Goal: Task Accomplishment & Management: Manage account settings

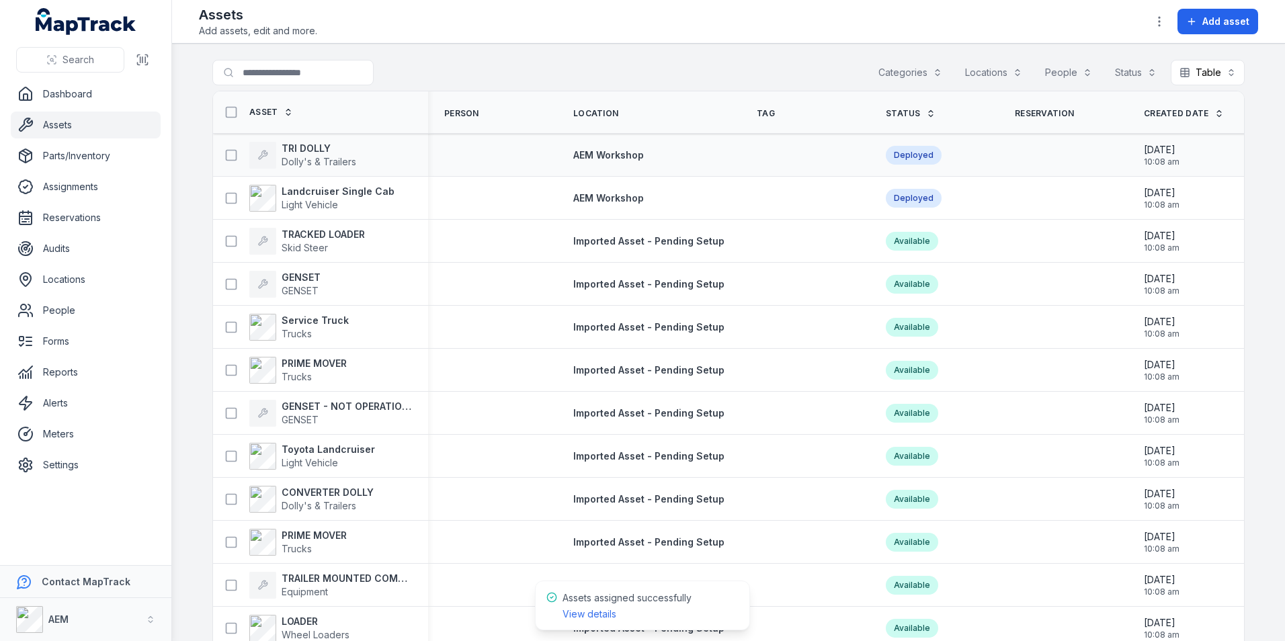
click at [900, 149] on div "Deployed" at bounding box center [914, 155] width 56 height 19
click at [912, 155] on div "Deployed" at bounding box center [914, 155] width 56 height 19
click at [224, 239] on icon at bounding box center [230, 240] width 13 height 13
click at [224, 280] on icon at bounding box center [230, 283] width 13 height 13
click at [218, 329] on button at bounding box center [231, 327] width 26 height 26
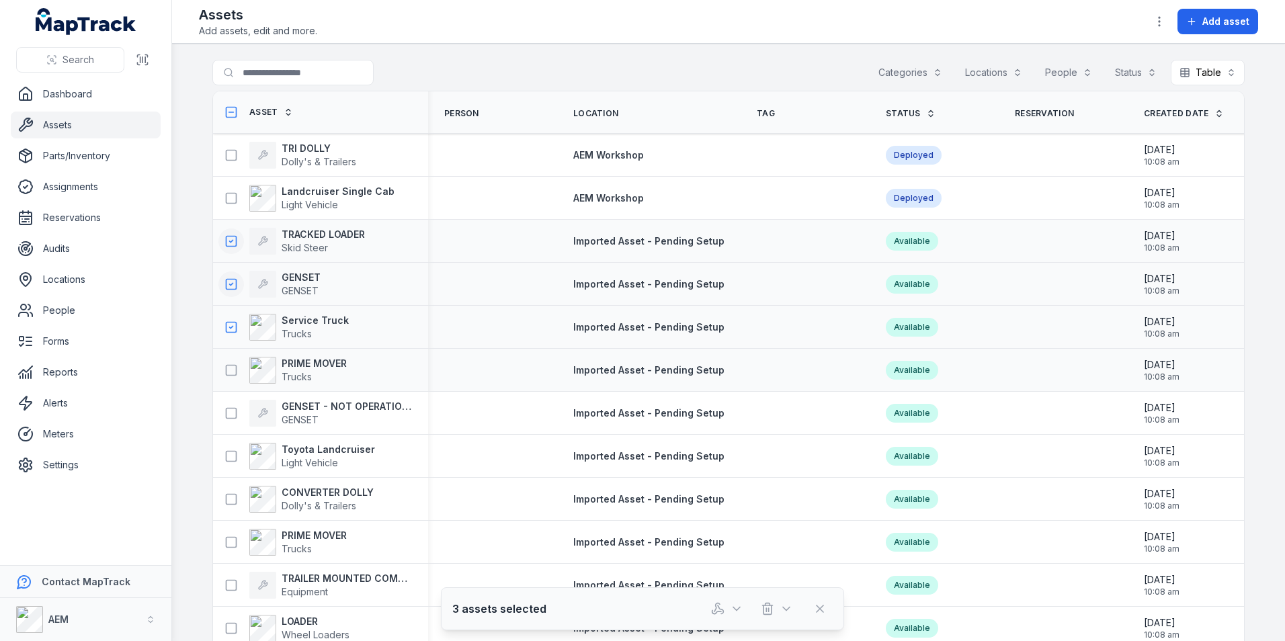
click at [234, 382] on div "PRIME MOVER Trucks" at bounding box center [282, 370] width 128 height 27
click at [230, 369] on icon at bounding box center [230, 370] width 13 height 13
click at [229, 394] on div "GENSET - NOT OPERATIONAL GENSET" at bounding box center [320, 413] width 215 height 38
click at [230, 415] on icon at bounding box center [230, 413] width 13 height 13
click at [226, 458] on icon at bounding box center [230, 456] width 13 height 13
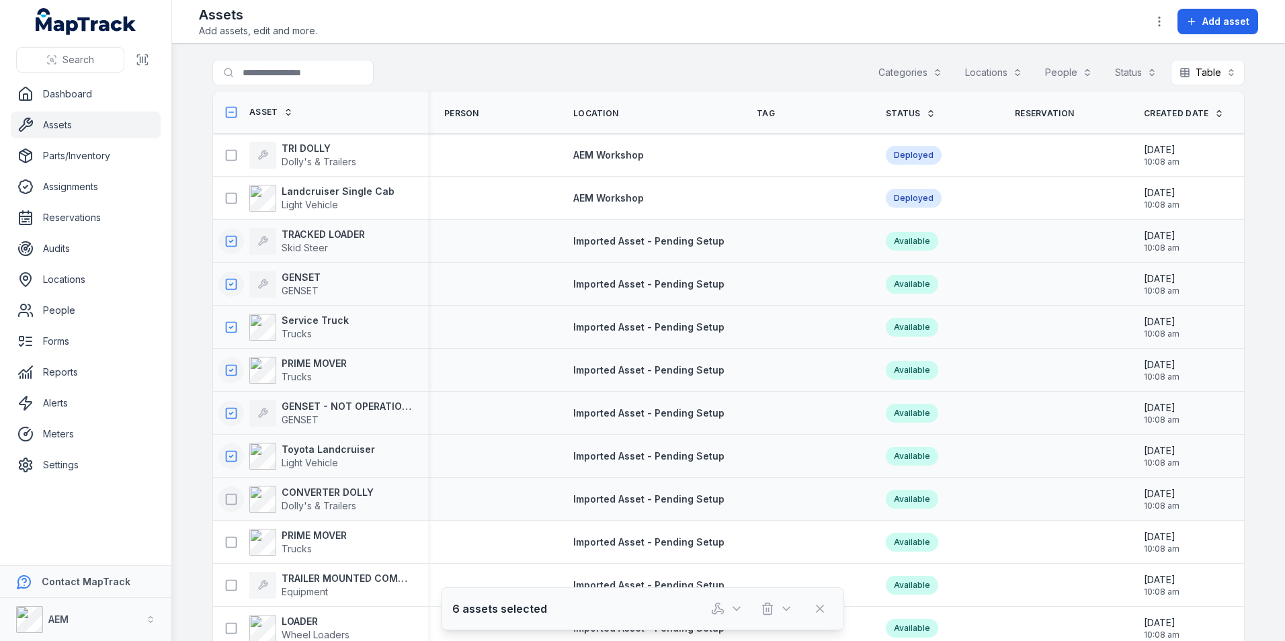
click at [224, 493] on icon at bounding box center [230, 499] width 13 height 13
click at [728, 624] on div "7 assets selected" at bounding box center [642, 608] width 403 height 43
click at [727, 615] on button "button" at bounding box center [727, 609] width 44 height 26
click at [727, 542] on div "Assign assets" at bounding box center [727, 549] width 151 height 24
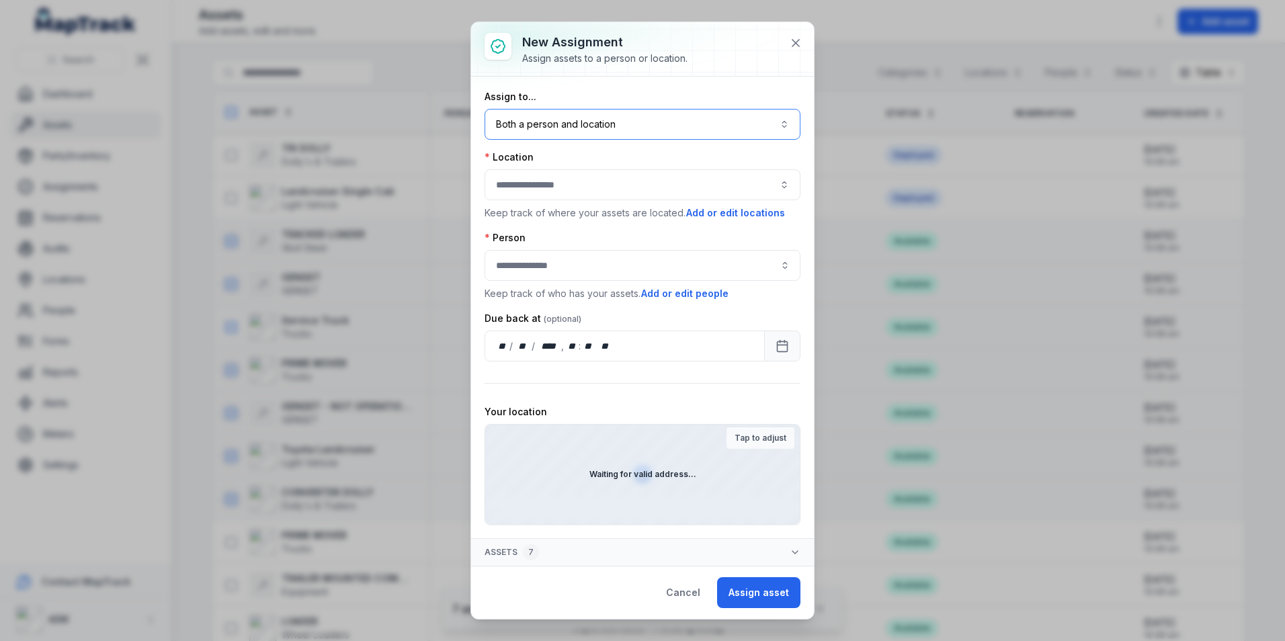
click at [611, 124] on button "Both a person and location ****" at bounding box center [642, 124] width 316 height 31
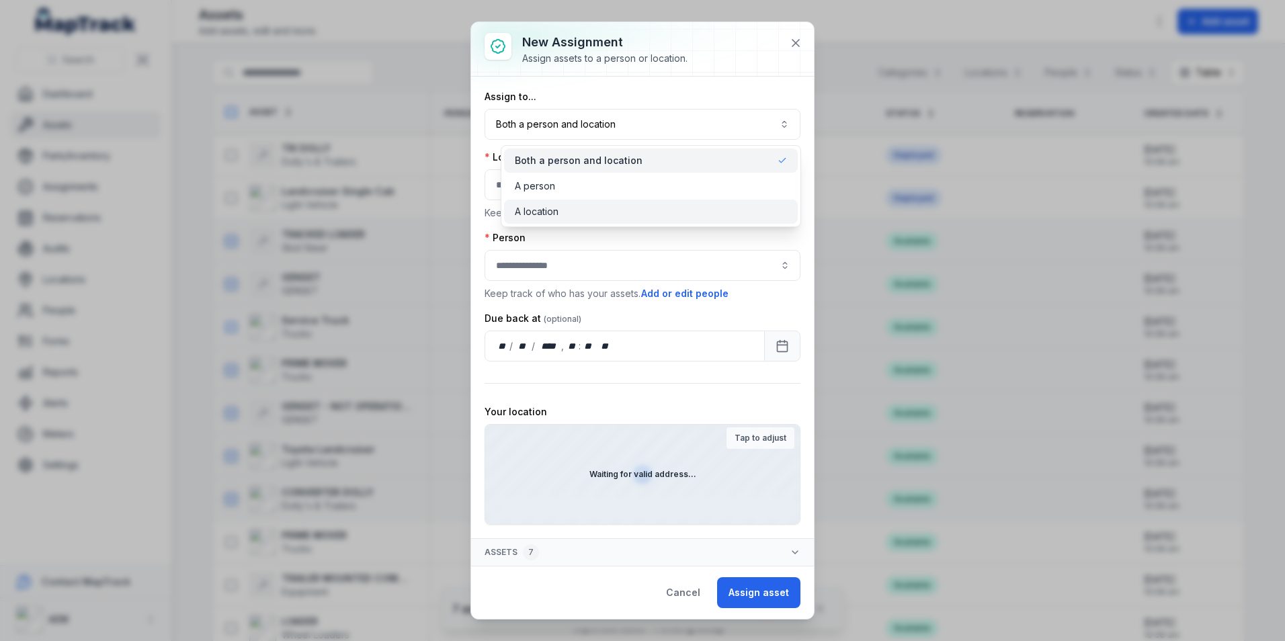
click at [549, 216] on span "A location" at bounding box center [537, 211] width 44 height 13
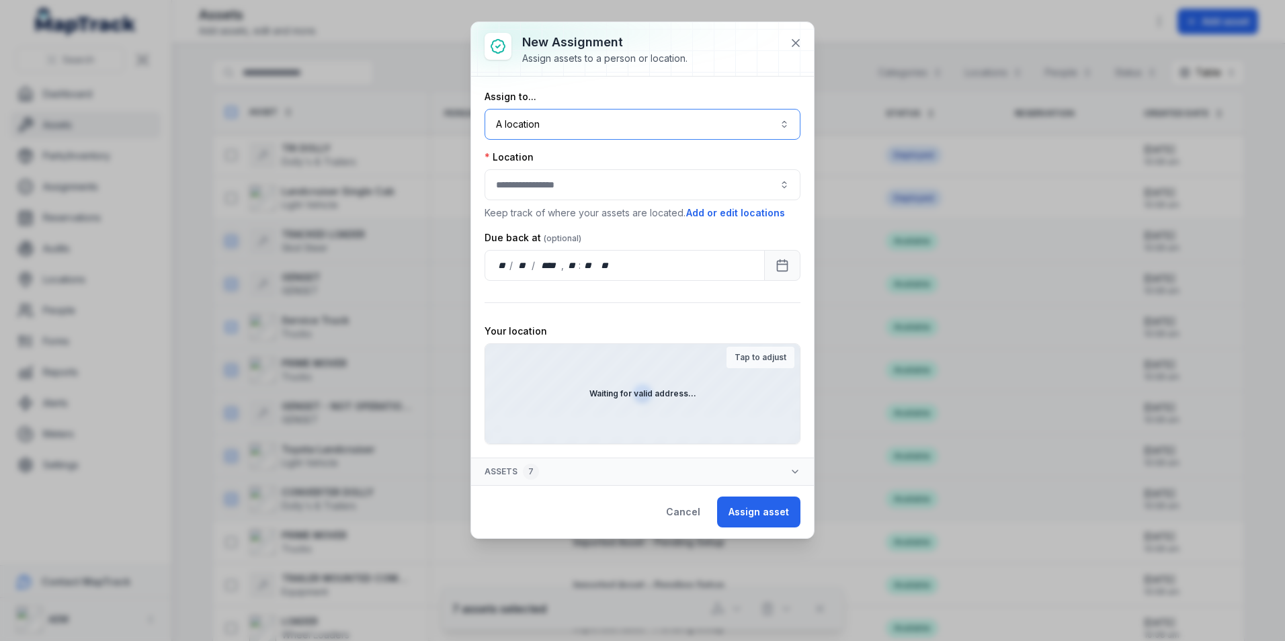
click at [559, 183] on div at bounding box center [642, 184] width 316 height 31
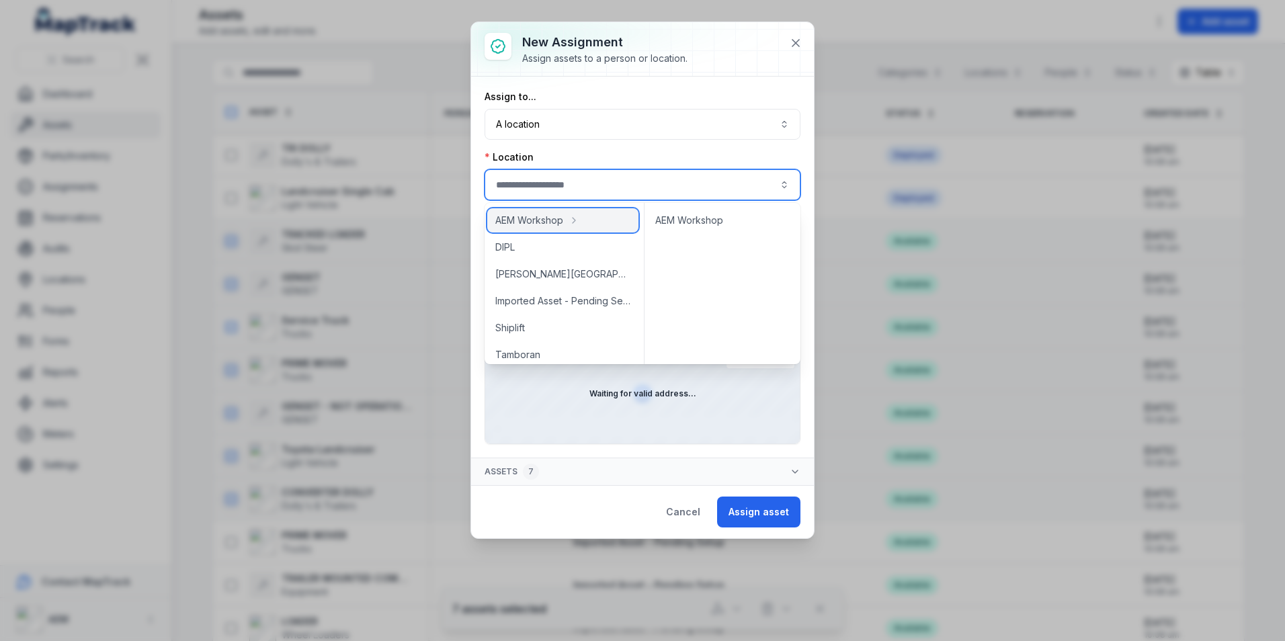
click at [558, 226] on span "AEM Workshop" at bounding box center [529, 220] width 68 height 13
type input "**********"
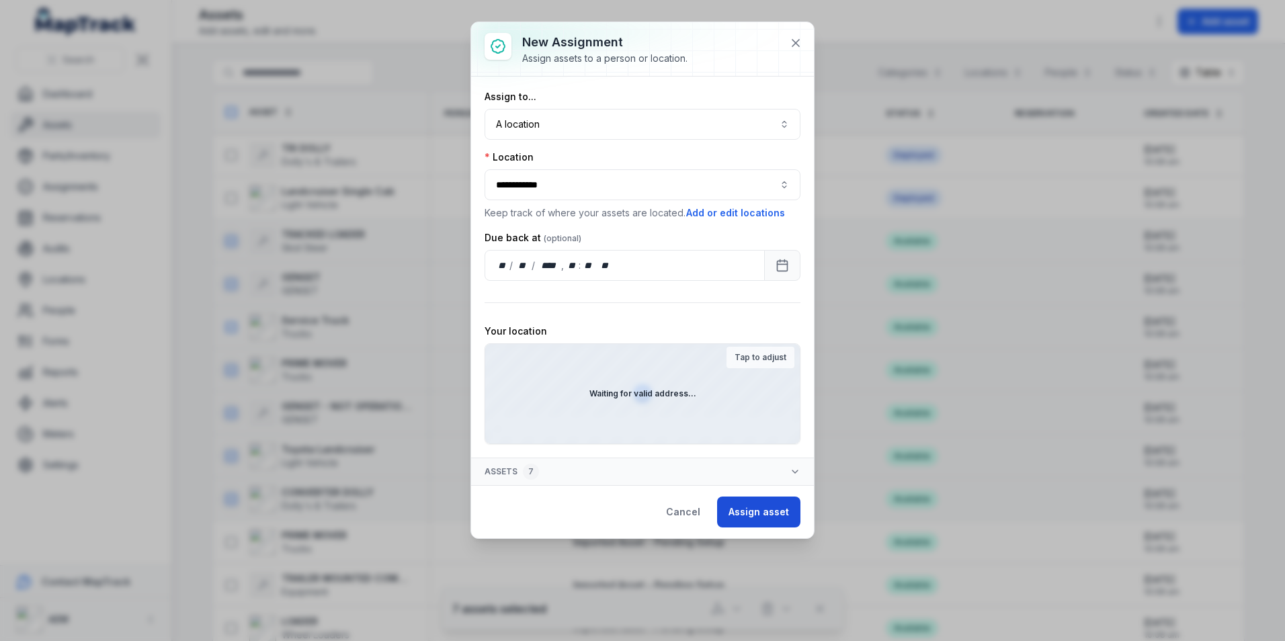
click at [775, 517] on button "Assign asset" at bounding box center [758, 512] width 83 height 31
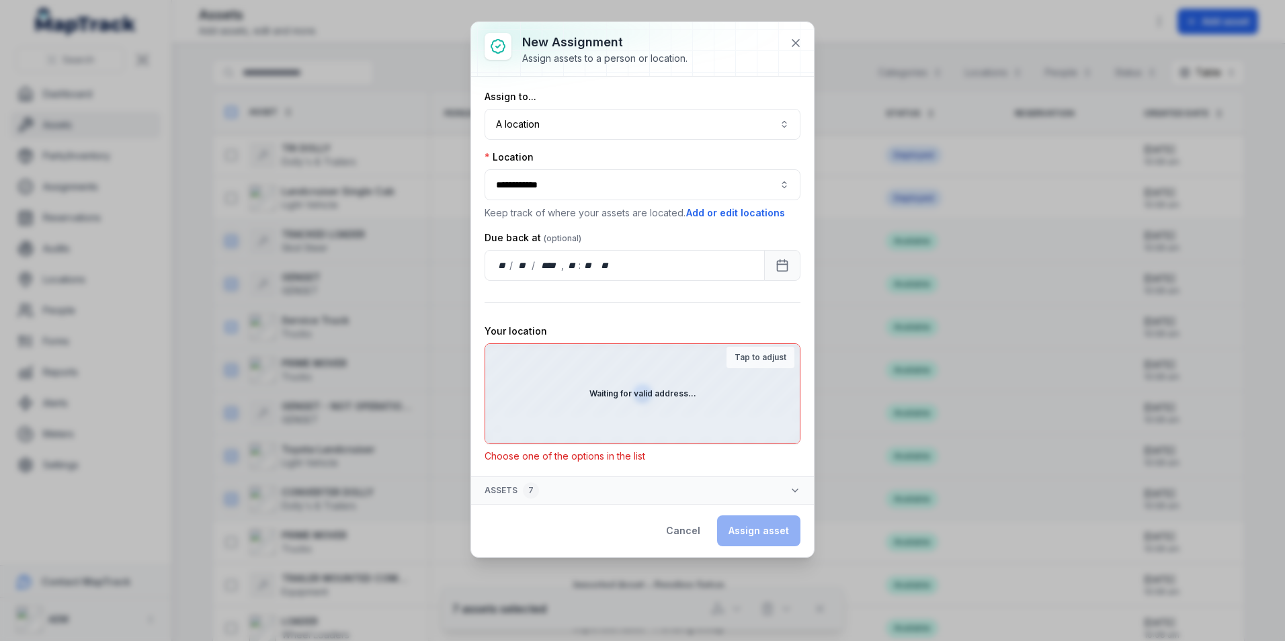
click at [762, 347] on div "Tap to adjust" at bounding box center [760, 358] width 68 height 22
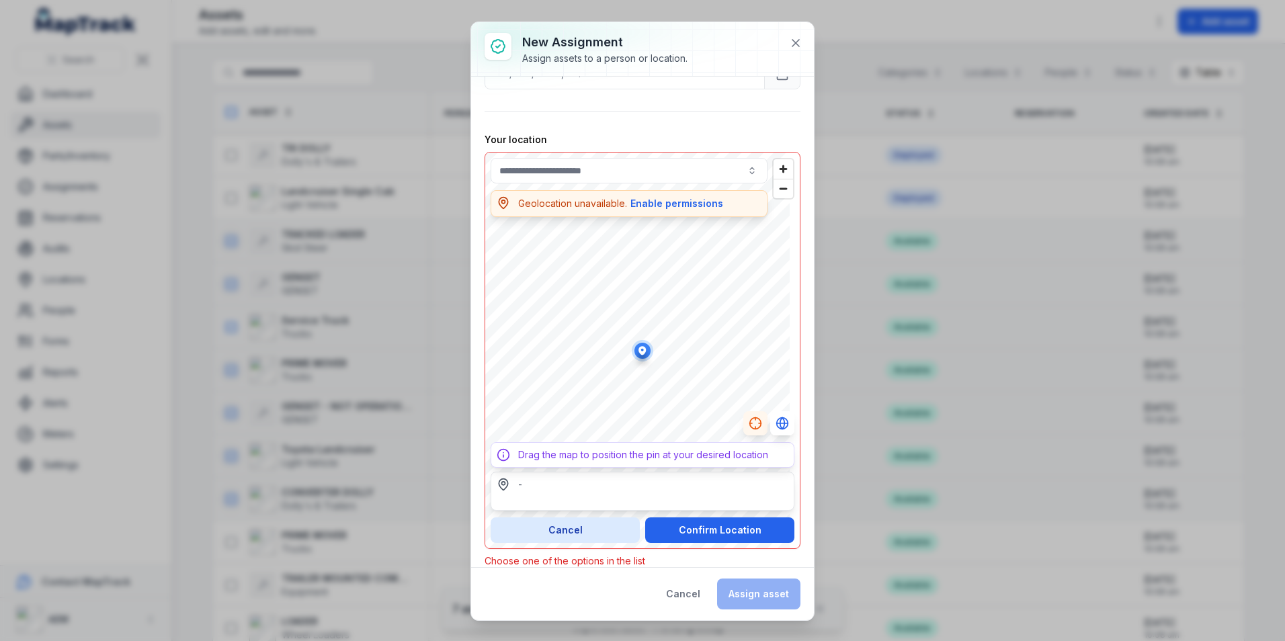
scroll to position [210, 0]
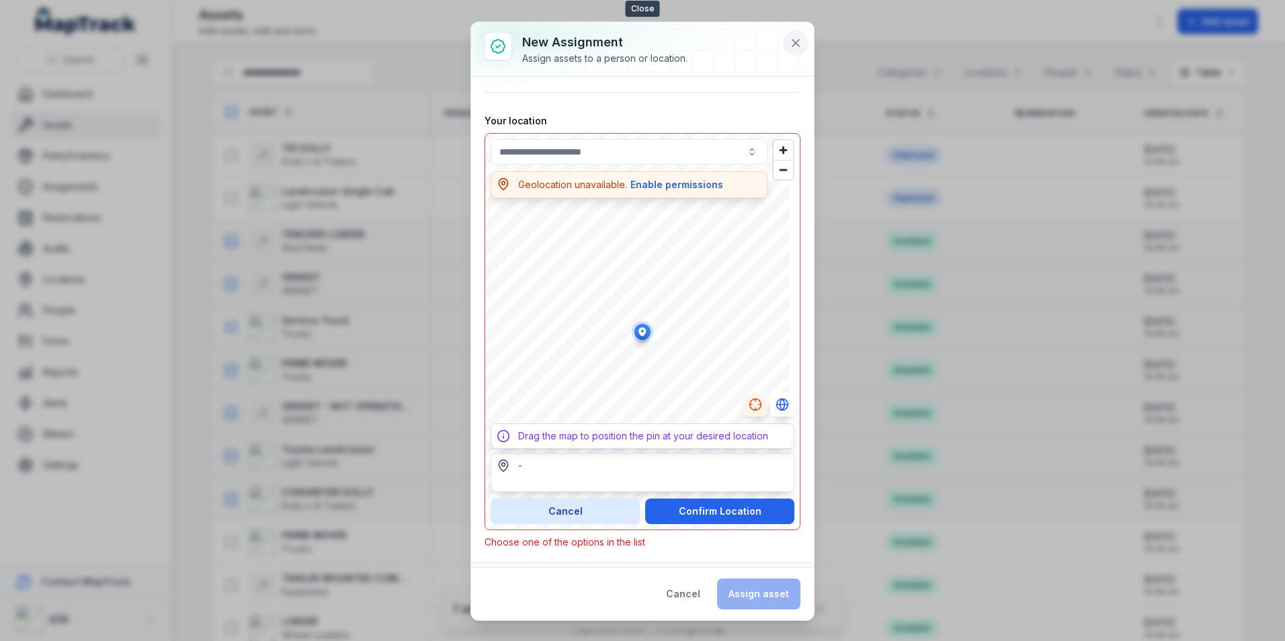
click at [797, 42] on icon at bounding box center [795, 43] width 7 height 7
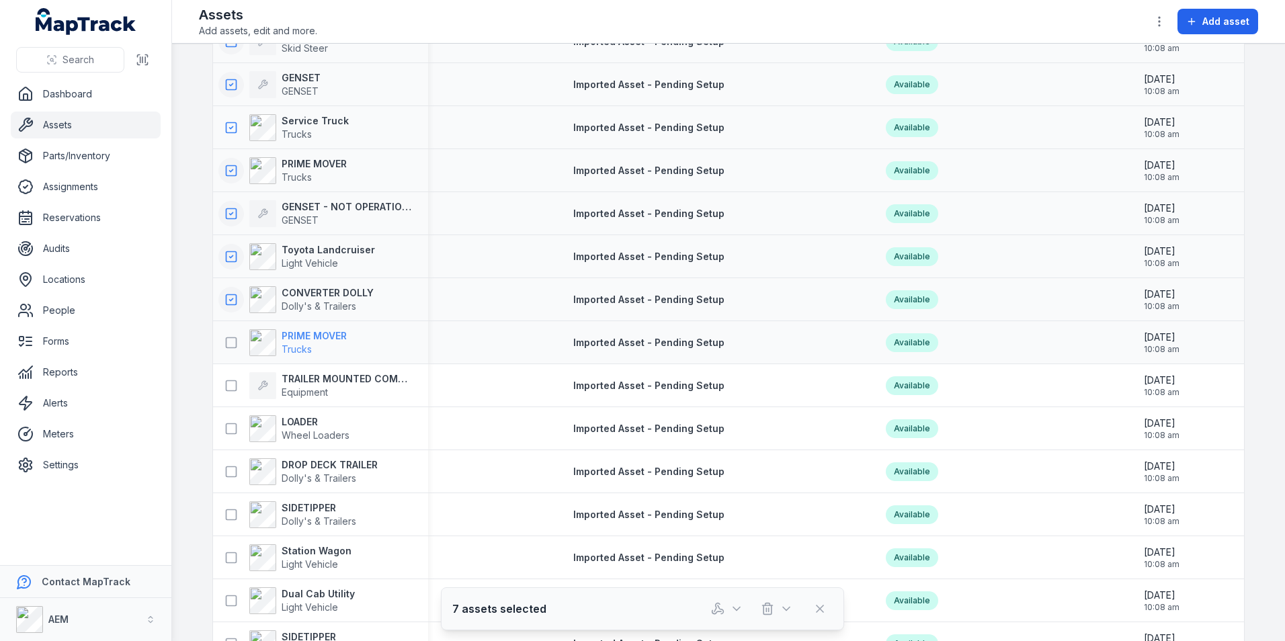
scroll to position [202, 0]
drag, startPoint x: 227, startPoint y: 339, endPoint x: 226, endPoint y: 351, distance: 12.1
click at [227, 339] on icon at bounding box center [230, 340] width 13 height 13
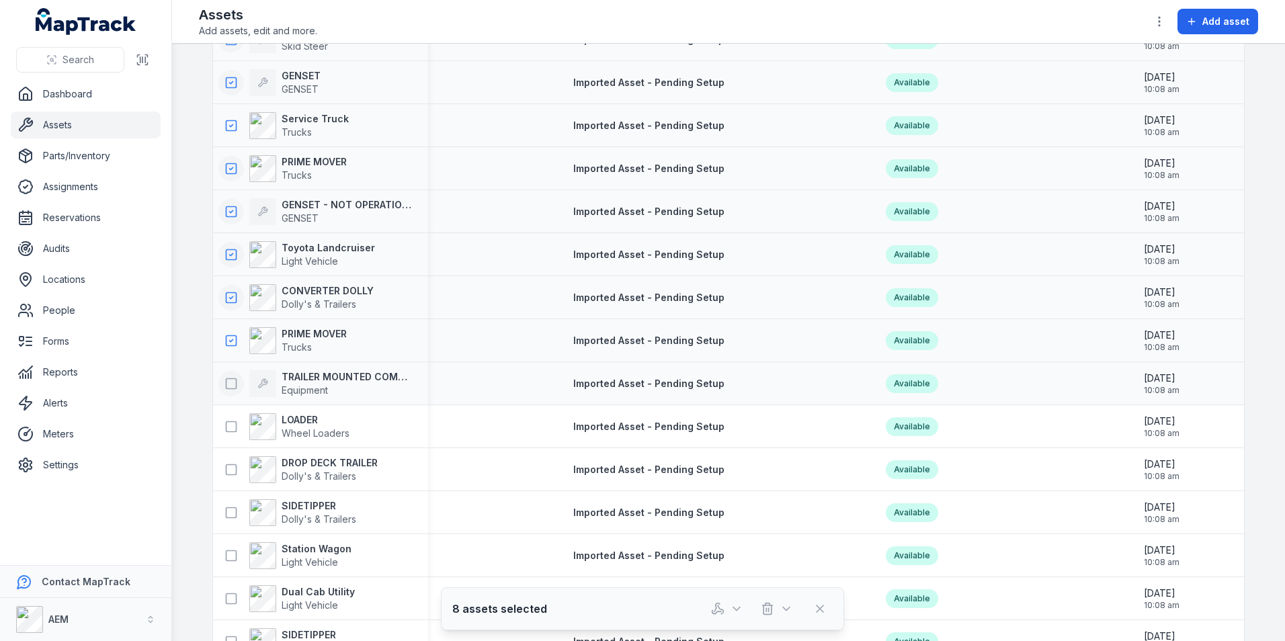
click at [223, 371] on button at bounding box center [231, 384] width 26 height 26
click at [228, 423] on icon at bounding box center [230, 426] width 13 height 13
click at [230, 469] on icon at bounding box center [230, 469] width 13 height 13
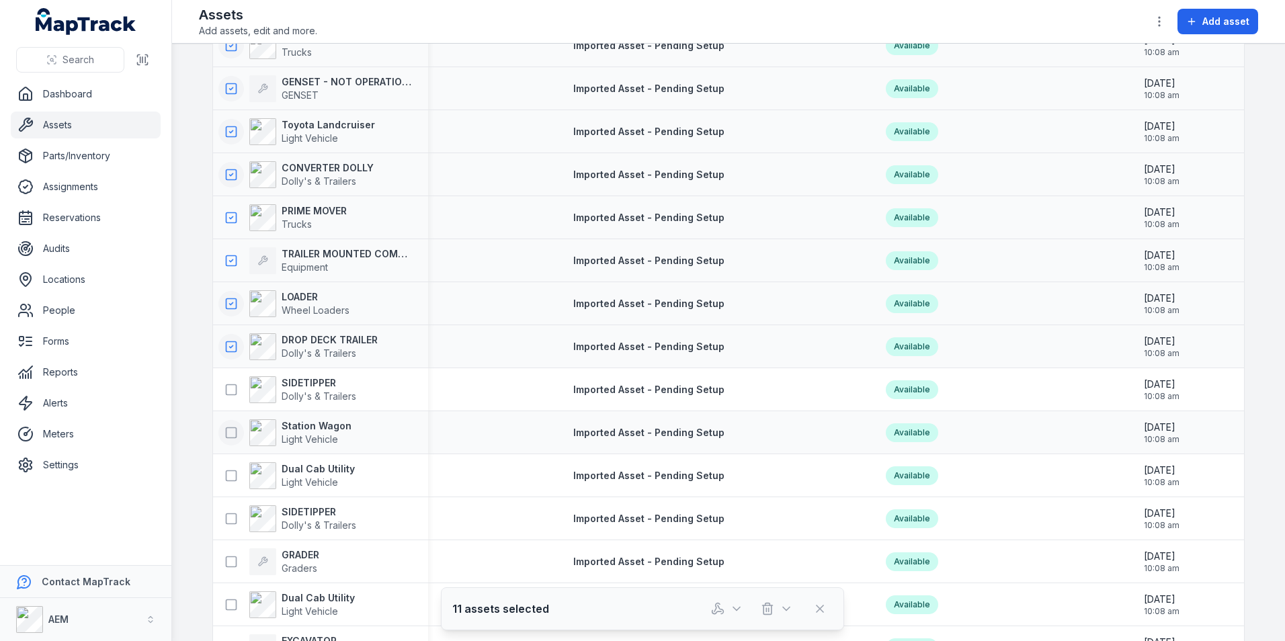
scroll to position [336, 0]
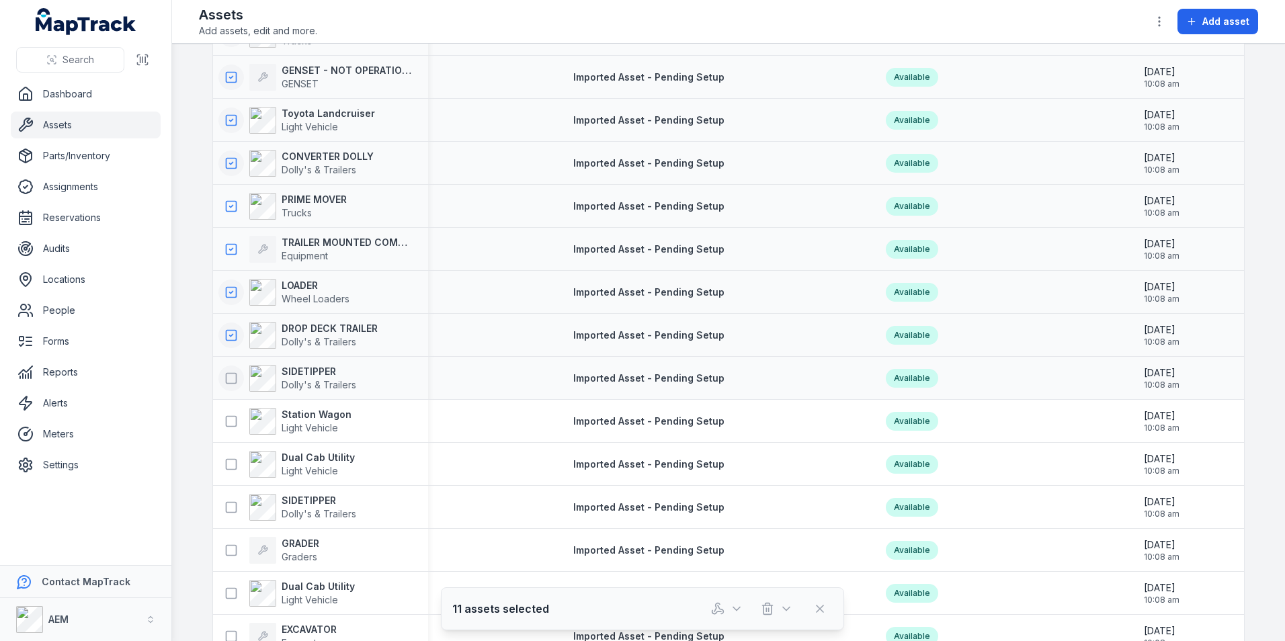
click at [230, 386] on button at bounding box center [231, 379] width 26 height 26
click at [230, 417] on icon at bounding box center [230, 421] width 13 height 13
click at [236, 460] on button at bounding box center [231, 465] width 26 height 26
click at [227, 495] on button at bounding box center [231, 508] width 26 height 26
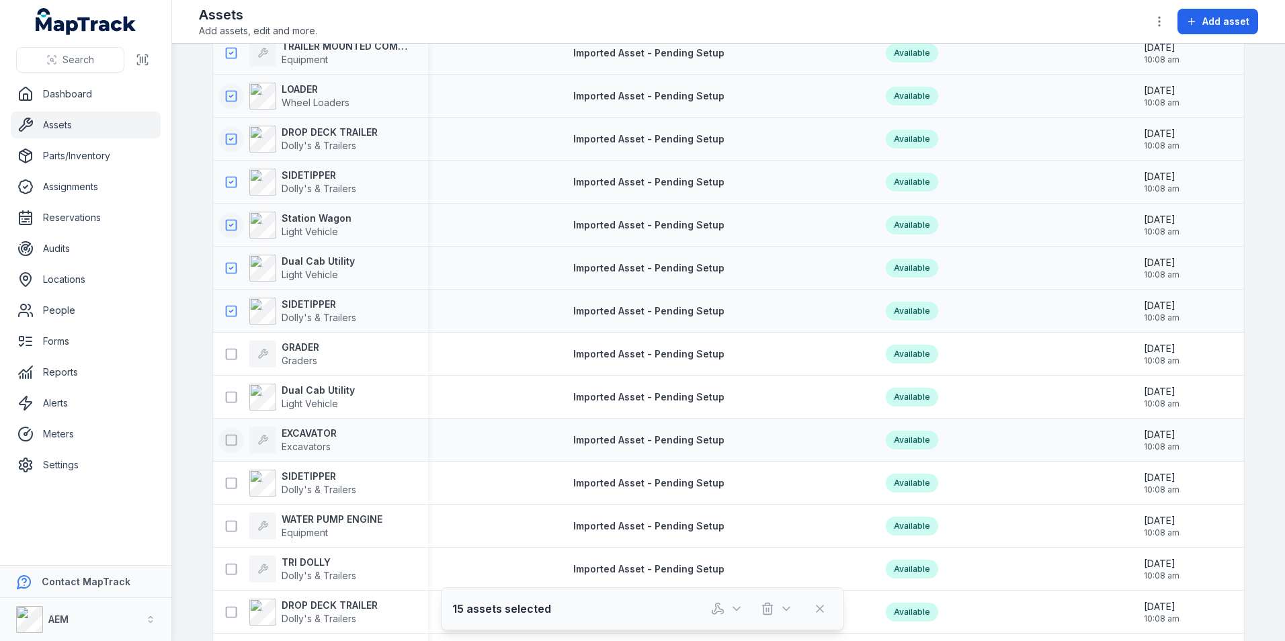
scroll to position [605, 0]
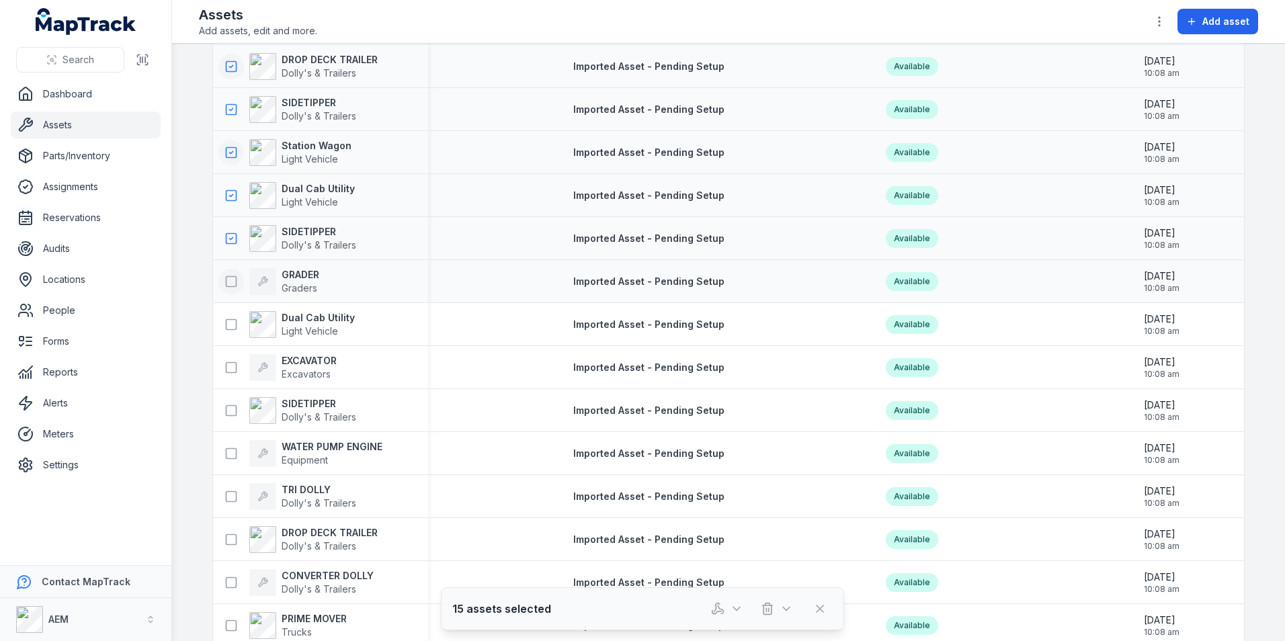
click at [228, 280] on icon at bounding box center [230, 281] width 13 height 13
click at [227, 329] on rect at bounding box center [231, 324] width 10 height 10
click at [225, 364] on icon at bounding box center [230, 367] width 13 height 13
click at [221, 393] on div "SIDETIPPER Dolly's & Trailers" at bounding box center [320, 411] width 215 height 38
click at [222, 419] on button at bounding box center [231, 411] width 26 height 26
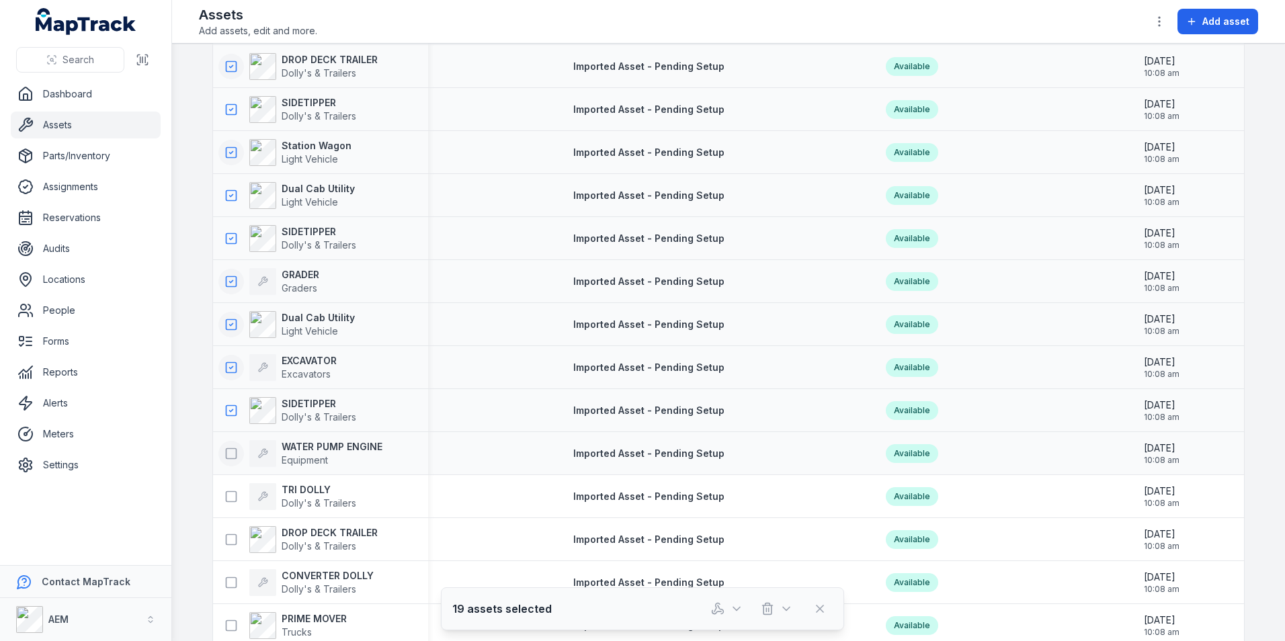
click at [226, 448] on rect at bounding box center [231, 453] width 10 height 10
click at [226, 491] on rect at bounding box center [231, 496] width 10 height 10
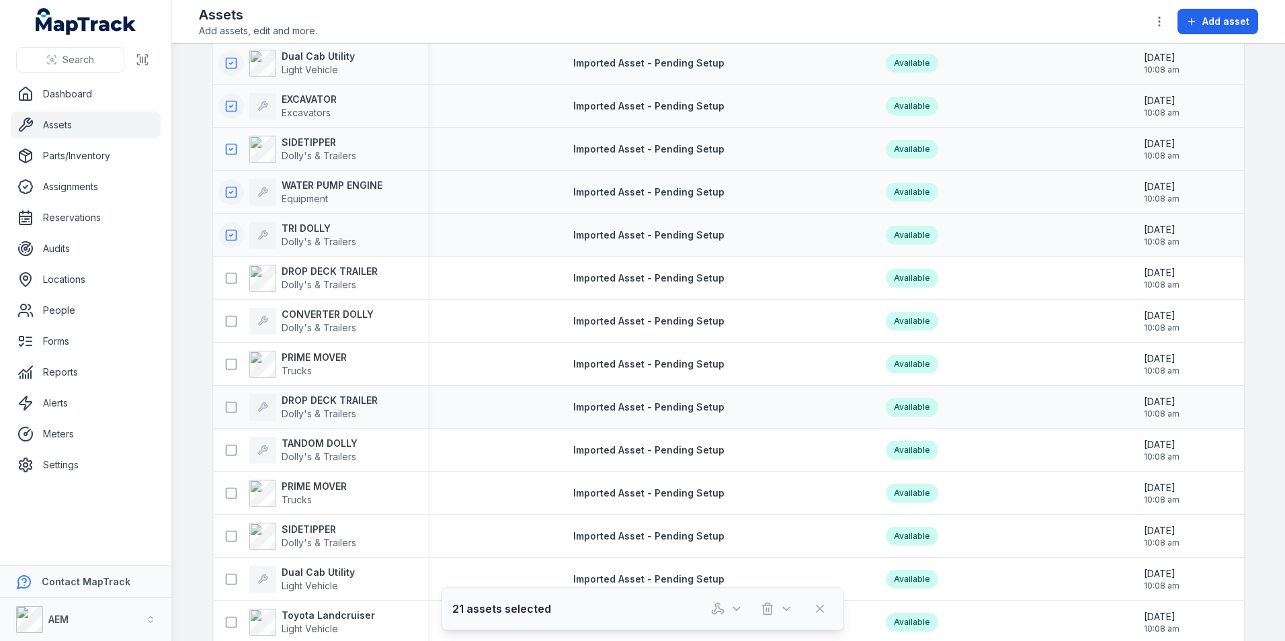
scroll to position [873, 0]
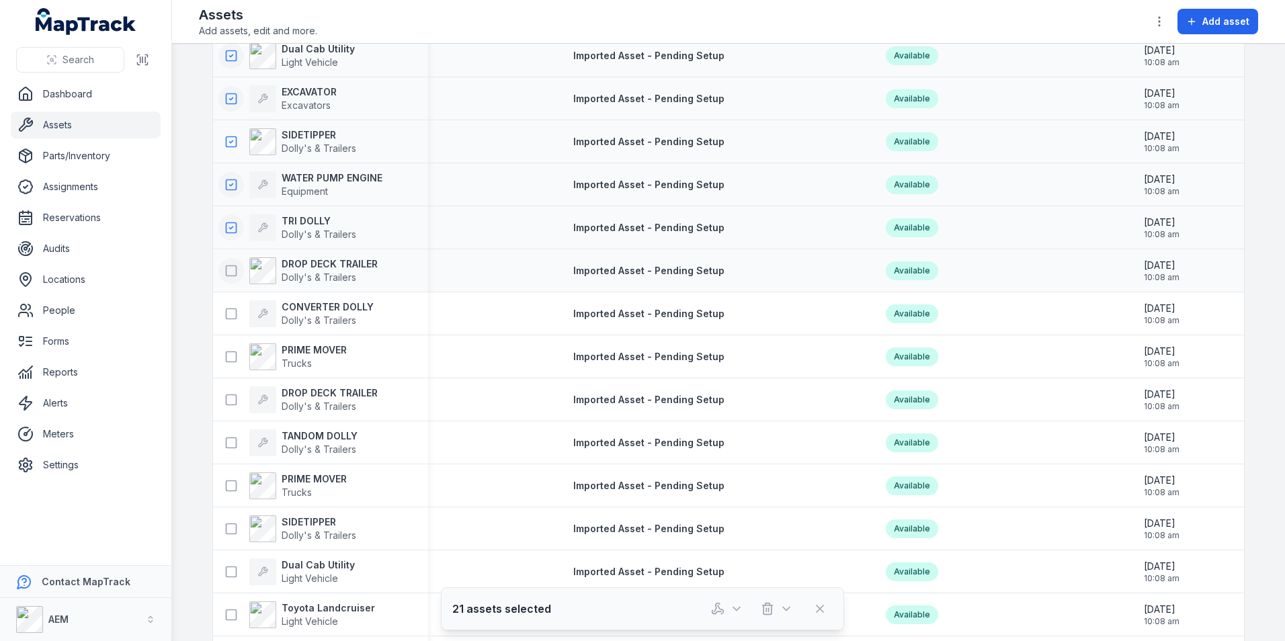
click at [220, 278] on button at bounding box center [231, 271] width 26 height 26
click at [225, 326] on button at bounding box center [231, 314] width 26 height 26
click at [225, 364] on button at bounding box center [231, 357] width 26 height 26
click at [224, 392] on button at bounding box center [231, 400] width 26 height 26
click at [227, 440] on icon at bounding box center [230, 442] width 13 height 13
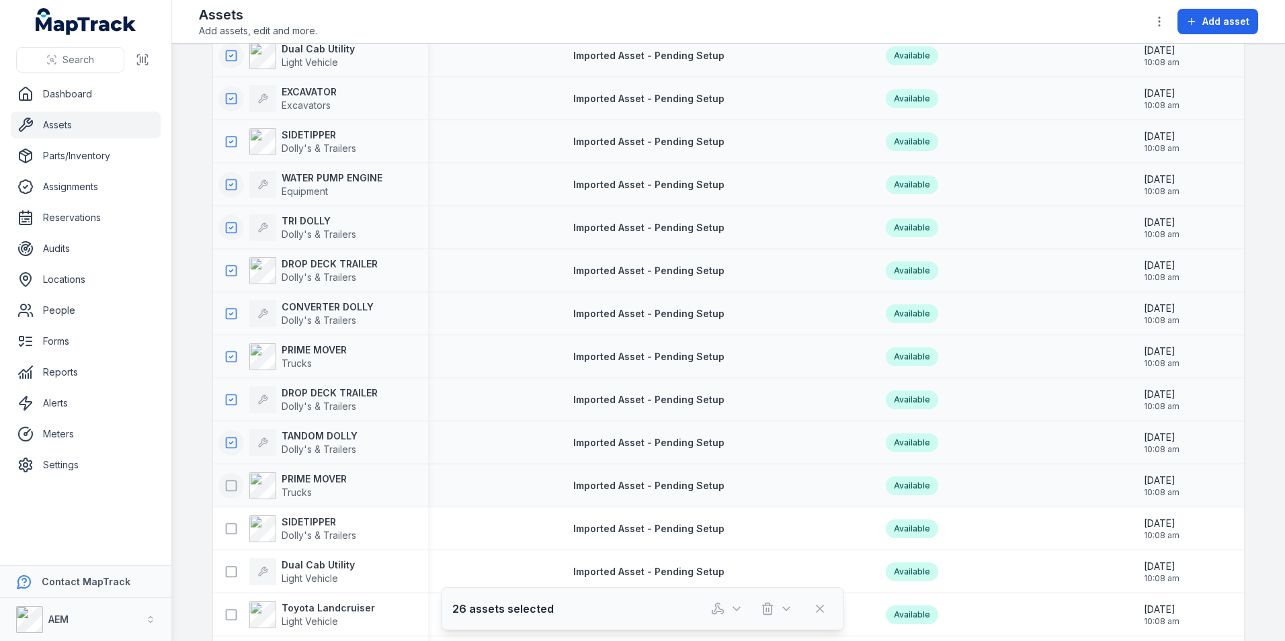
click at [226, 480] on rect at bounding box center [231, 485] width 10 height 10
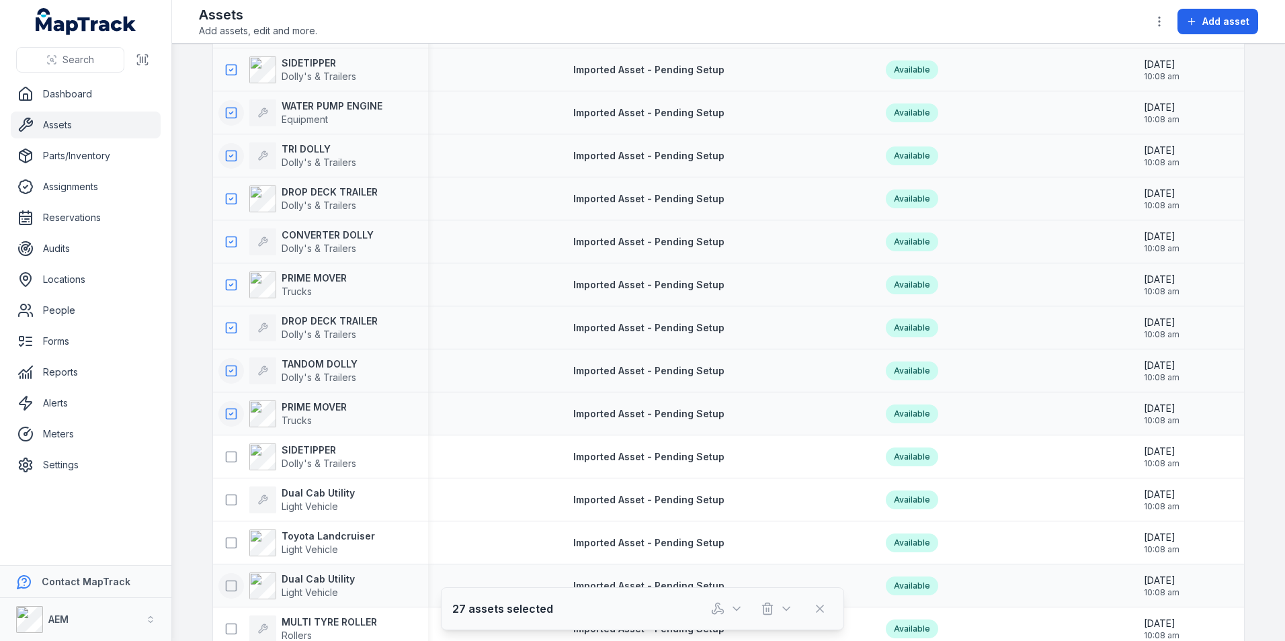
scroll to position [1142, 0]
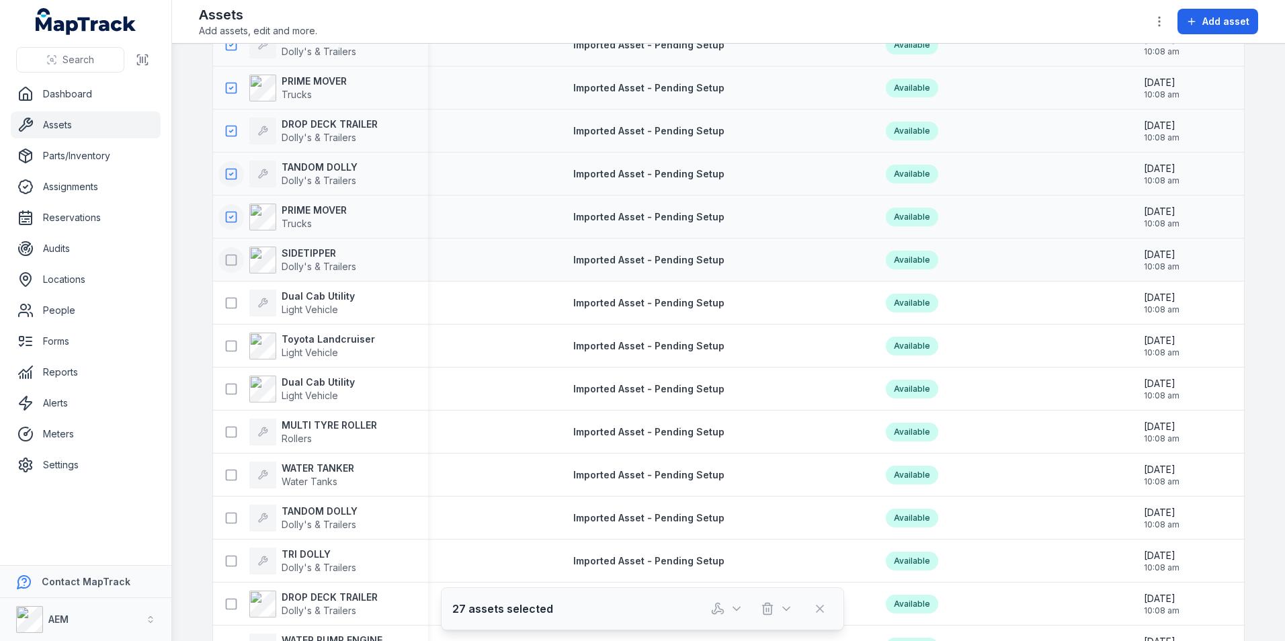
click at [224, 262] on icon at bounding box center [230, 259] width 13 height 13
click at [224, 305] on icon at bounding box center [230, 302] width 13 height 13
click at [225, 345] on icon at bounding box center [230, 345] width 13 height 13
click at [226, 382] on icon at bounding box center [230, 388] width 13 height 13
click at [226, 419] on div "MULTI TYRE ROLLER Rollers" at bounding box center [297, 432] width 159 height 27
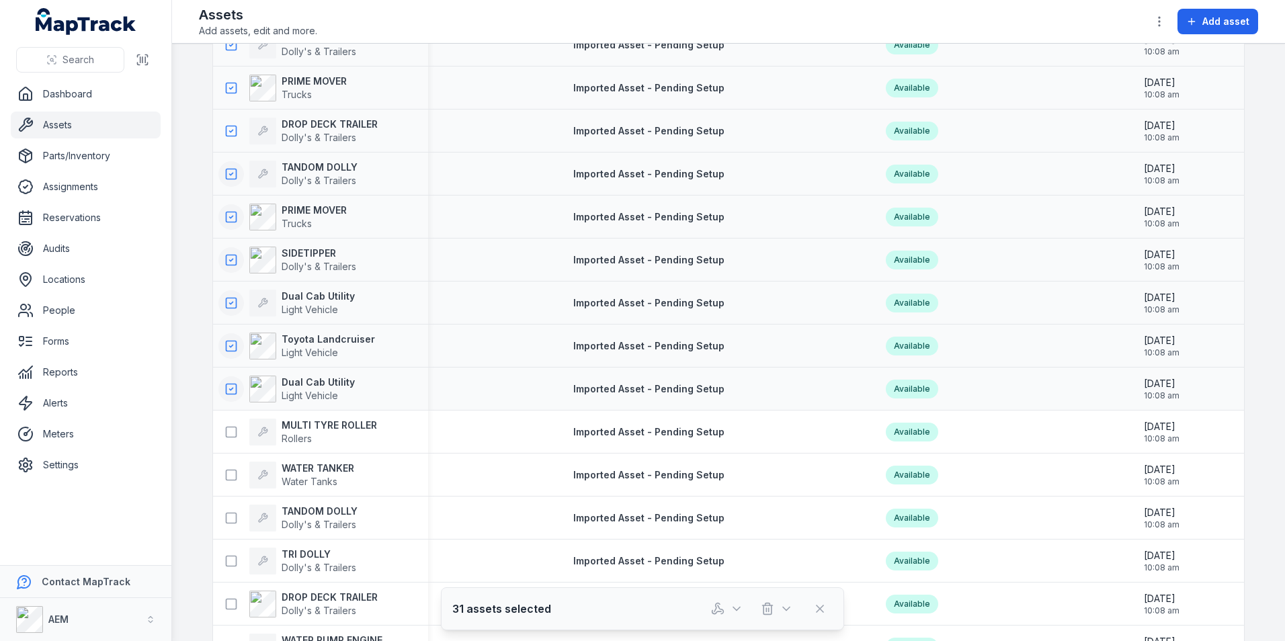
scroll to position [1277, 0]
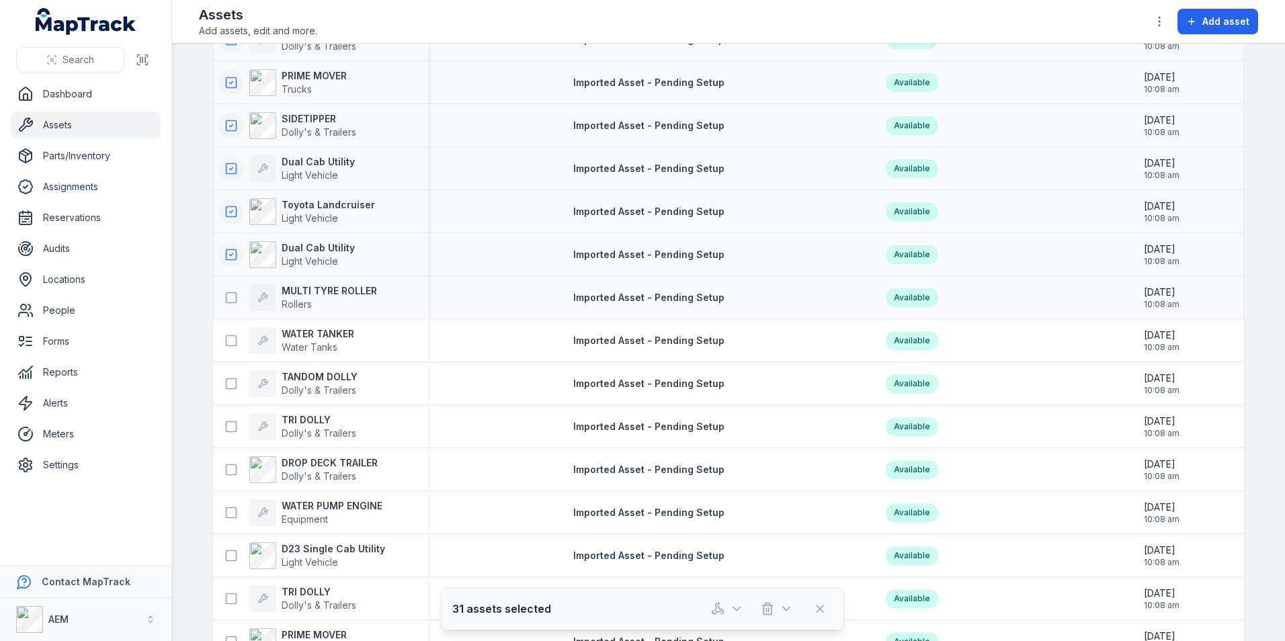
click at [218, 292] on div "MULTI TYRE ROLLER Rollers" at bounding box center [297, 297] width 159 height 27
click at [218, 300] on button at bounding box center [231, 298] width 26 height 26
click at [226, 354] on div "WATER TANKER Water Tanks" at bounding box center [320, 341] width 215 height 38
click at [222, 356] on div "WATER TANKER Water Tanks" at bounding box center [320, 341] width 215 height 38
click at [222, 349] on button at bounding box center [231, 341] width 26 height 26
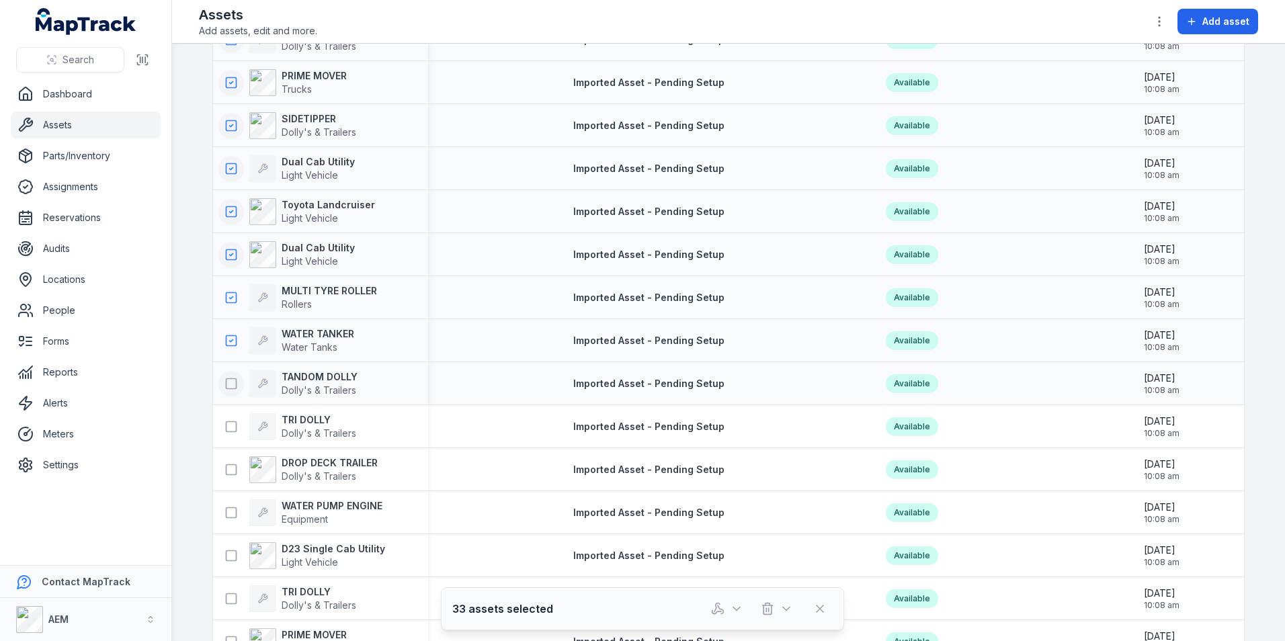
click at [224, 377] on icon at bounding box center [230, 383] width 13 height 13
click at [221, 412] on div "TRI [PERSON_NAME]'s & Trailers" at bounding box center [320, 427] width 215 height 38
click at [224, 432] on icon at bounding box center [230, 426] width 13 height 13
click at [224, 466] on icon at bounding box center [230, 469] width 13 height 13
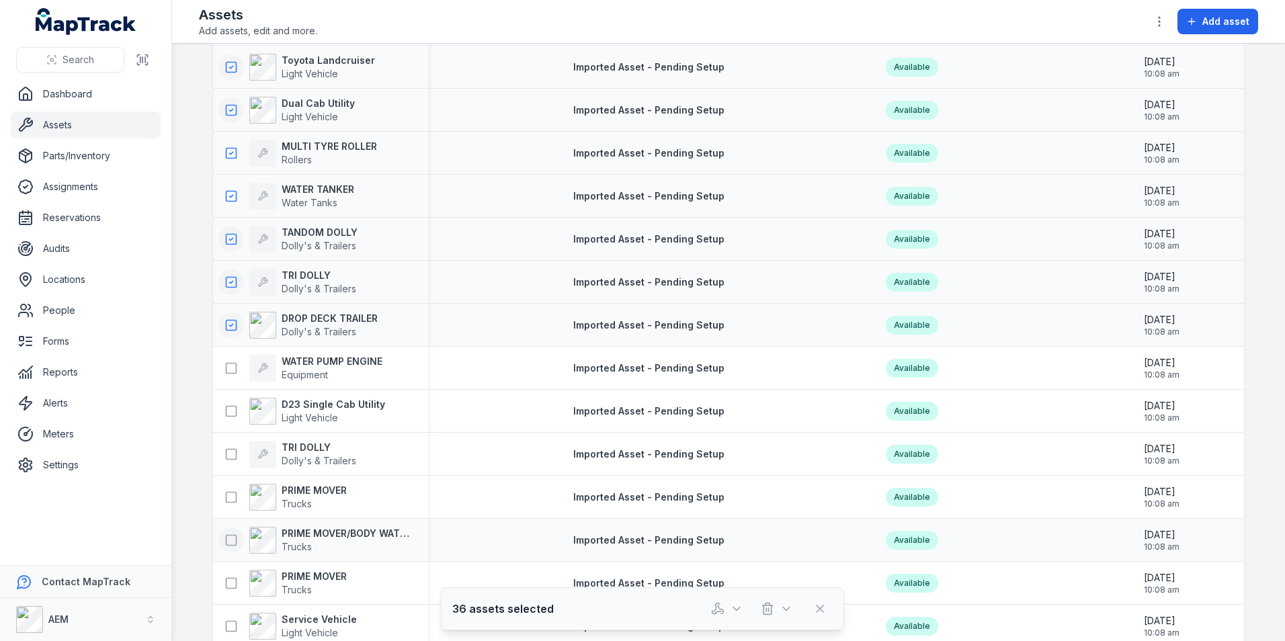
scroll to position [1545, 0]
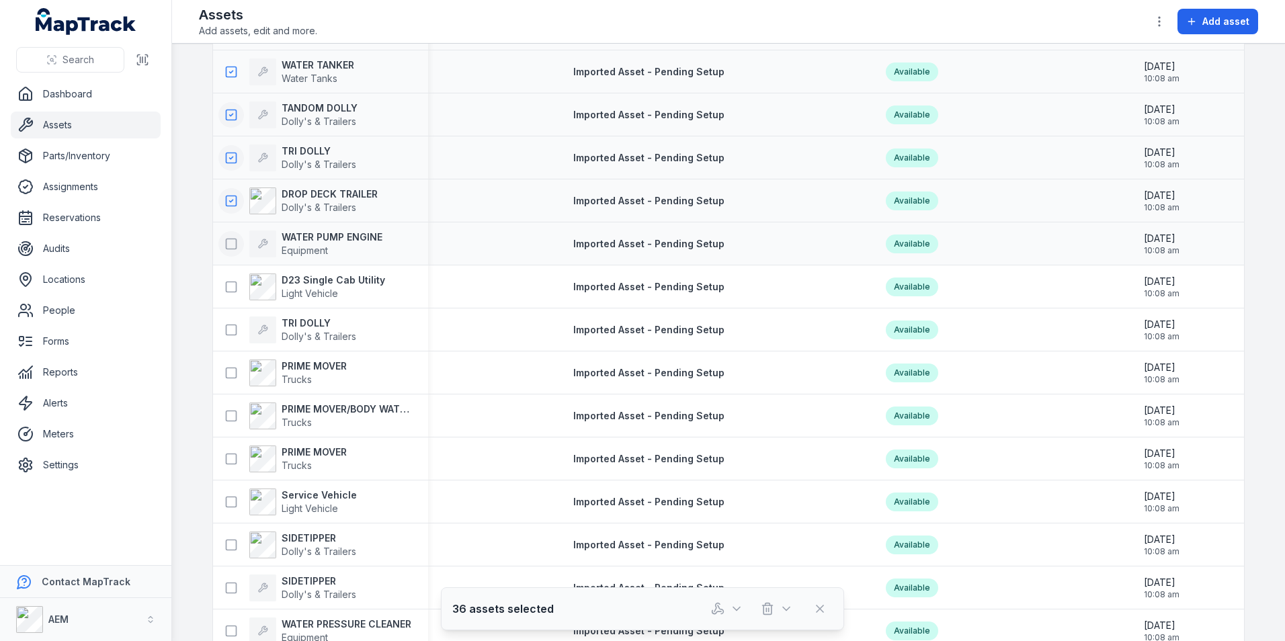
click at [224, 249] on icon at bounding box center [230, 243] width 13 height 13
click at [223, 294] on button at bounding box center [231, 287] width 26 height 26
click at [224, 334] on icon at bounding box center [230, 329] width 13 height 13
click at [224, 362] on button at bounding box center [231, 373] width 26 height 26
click at [226, 398] on div "PRIME MOVER/BODY WATER CART Trucks" at bounding box center [320, 416] width 215 height 38
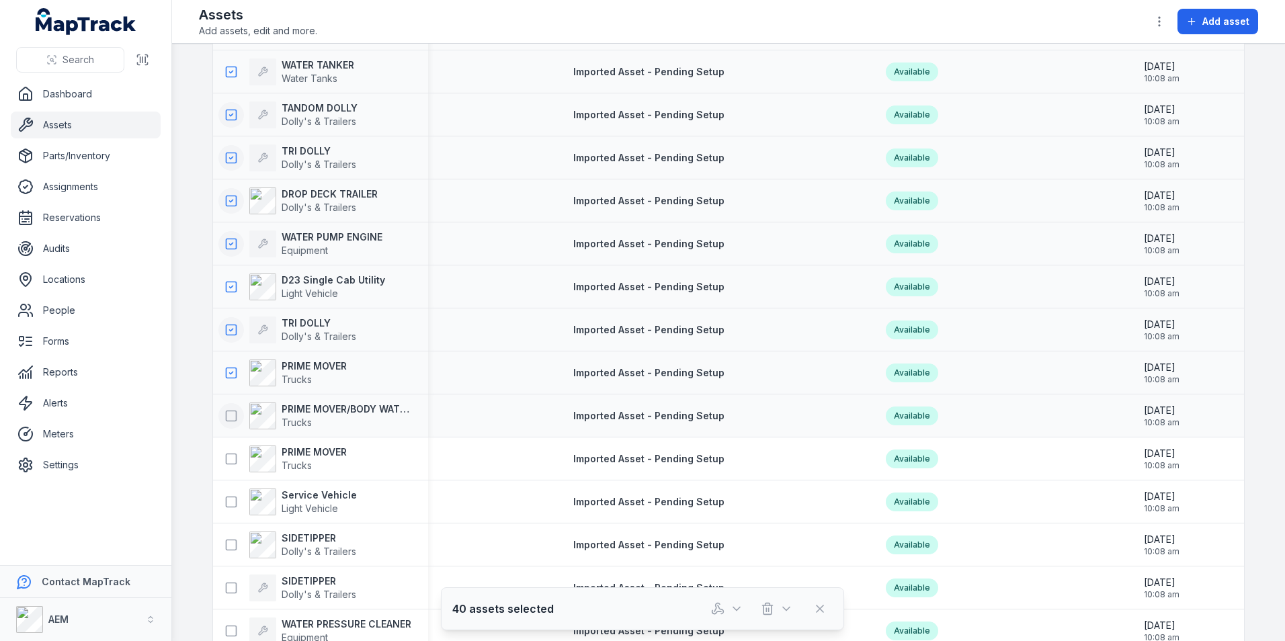
click at [226, 411] on rect at bounding box center [231, 416] width 10 height 10
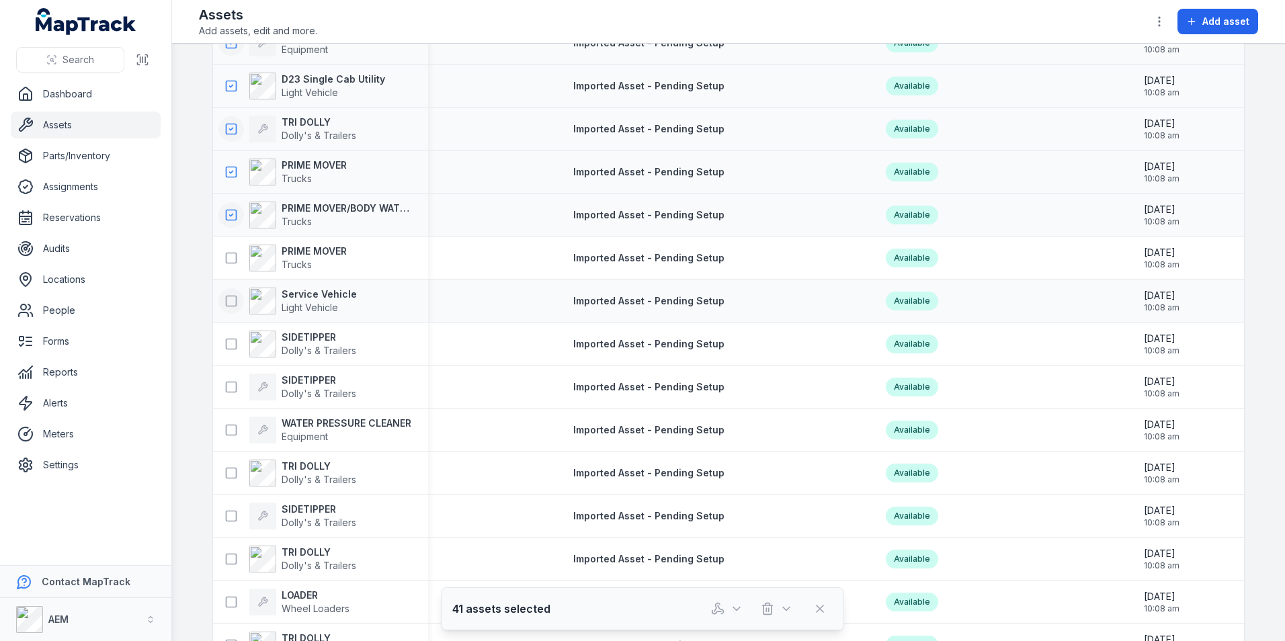
scroll to position [1747, 0]
click at [226, 257] on icon at bounding box center [230, 257] width 13 height 13
click at [226, 302] on icon at bounding box center [230, 300] width 13 height 13
click at [228, 339] on icon at bounding box center [230, 343] width 13 height 13
click at [228, 375] on button at bounding box center [231, 387] width 26 height 26
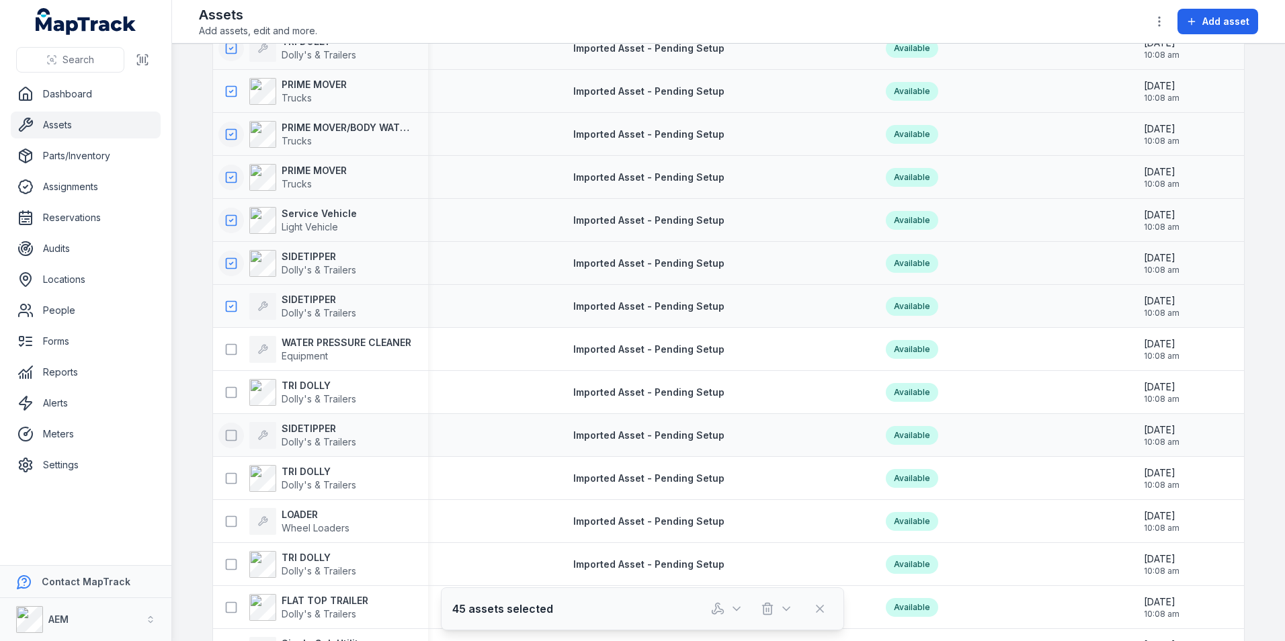
scroll to position [1949, 0]
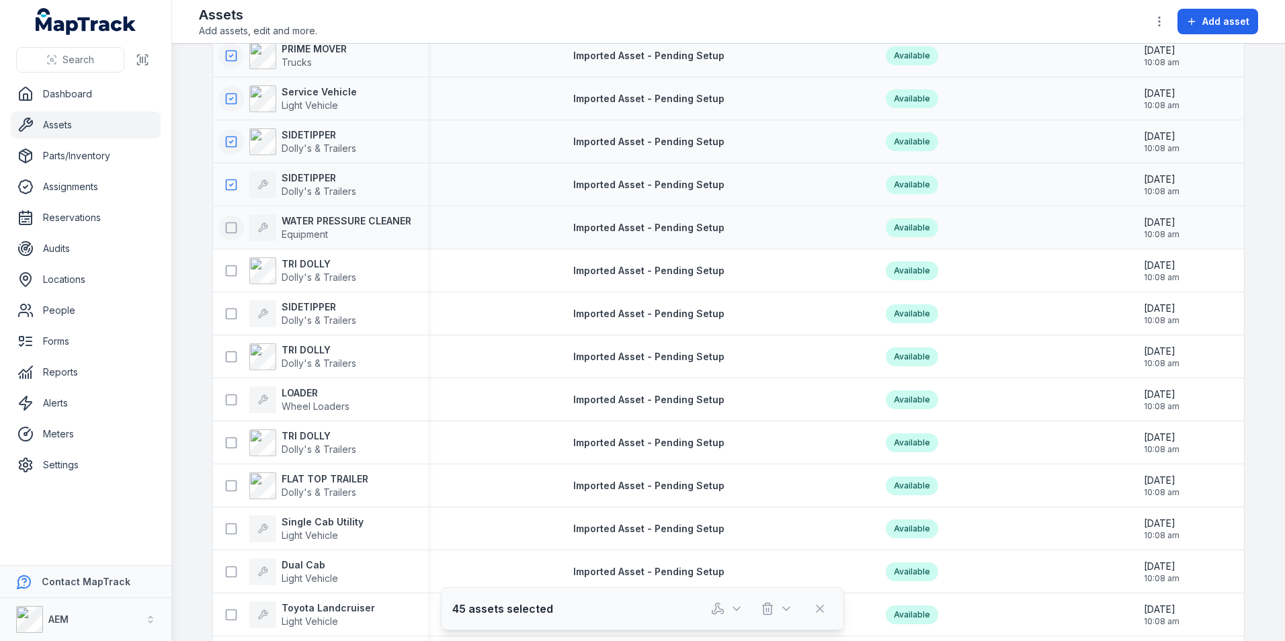
click at [224, 224] on icon at bounding box center [230, 227] width 13 height 13
click at [230, 288] on div "TRI [PERSON_NAME]'s & Trailers" at bounding box center [320, 271] width 215 height 38
click at [226, 275] on icon at bounding box center [230, 270] width 13 height 13
click at [226, 307] on icon at bounding box center [230, 313] width 13 height 13
click at [226, 341] on div "TRI [PERSON_NAME]'s & Trailers" at bounding box center [320, 357] width 215 height 38
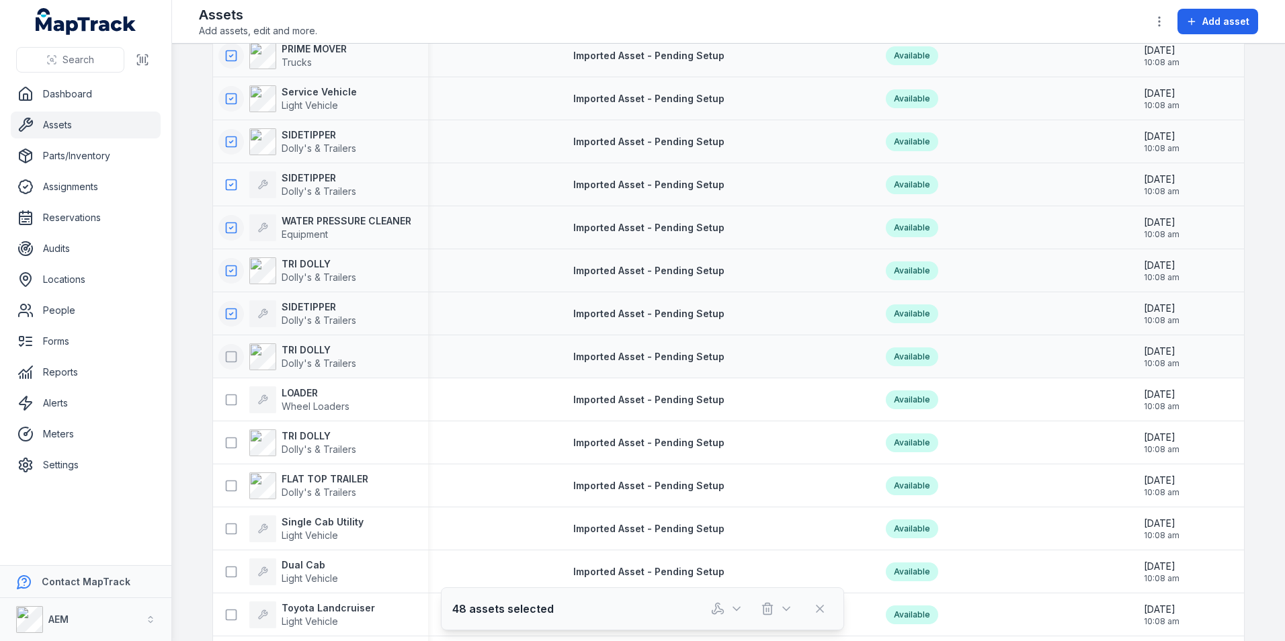
click at [224, 358] on icon at bounding box center [230, 356] width 13 height 13
click at [226, 408] on button at bounding box center [231, 400] width 26 height 26
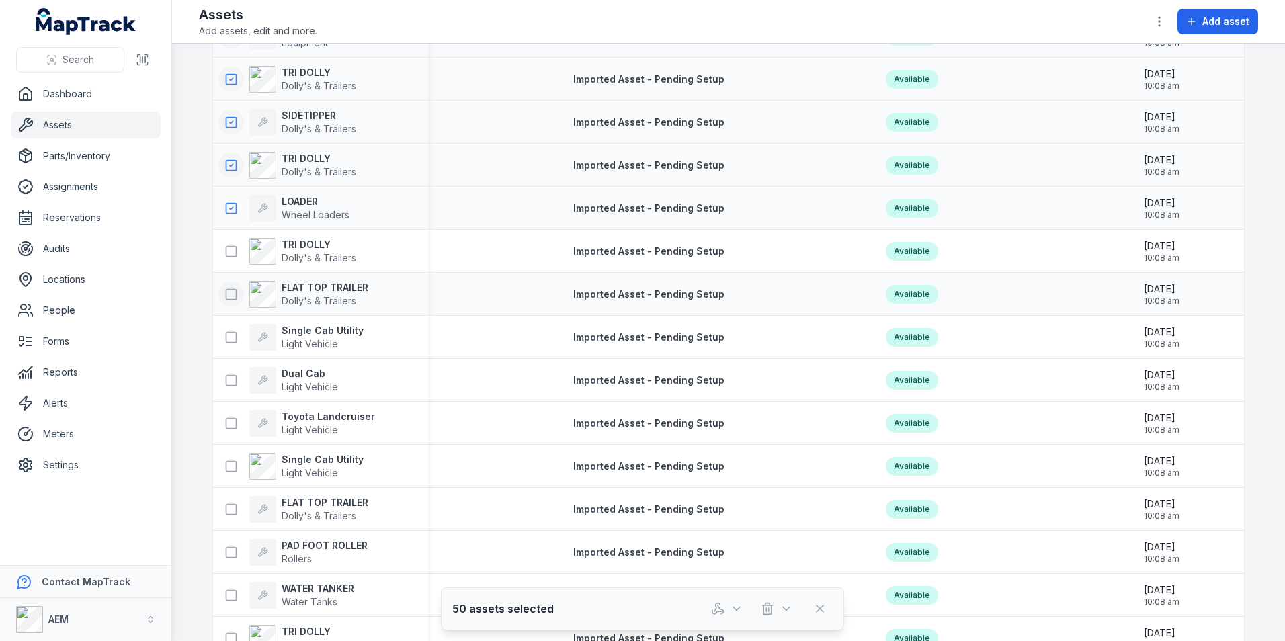
scroll to position [2150, 0]
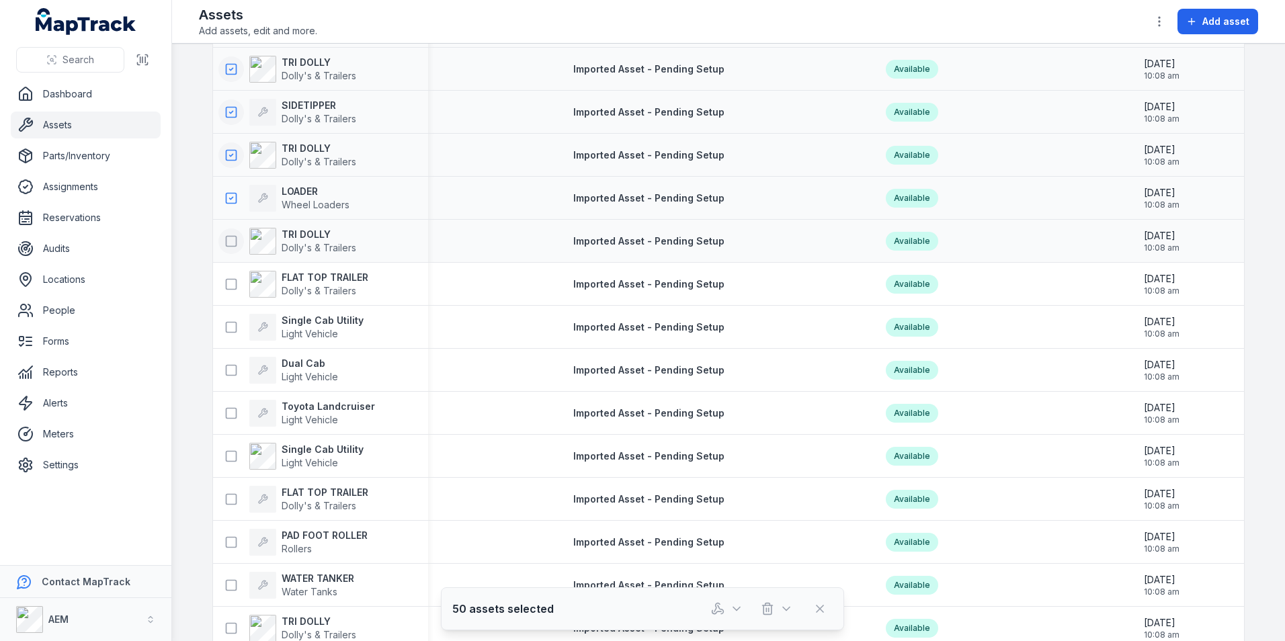
click at [223, 249] on button at bounding box center [231, 241] width 26 height 26
click at [224, 290] on icon at bounding box center [230, 283] width 13 height 13
click at [226, 325] on icon at bounding box center [230, 327] width 13 height 13
click at [228, 366] on icon at bounding box center [230, 370] width 13 height 13
click at [228, 397] on div "Toyota Landcruiser Light Vehicle" at bounding box center [320, 413] width 215 height 38
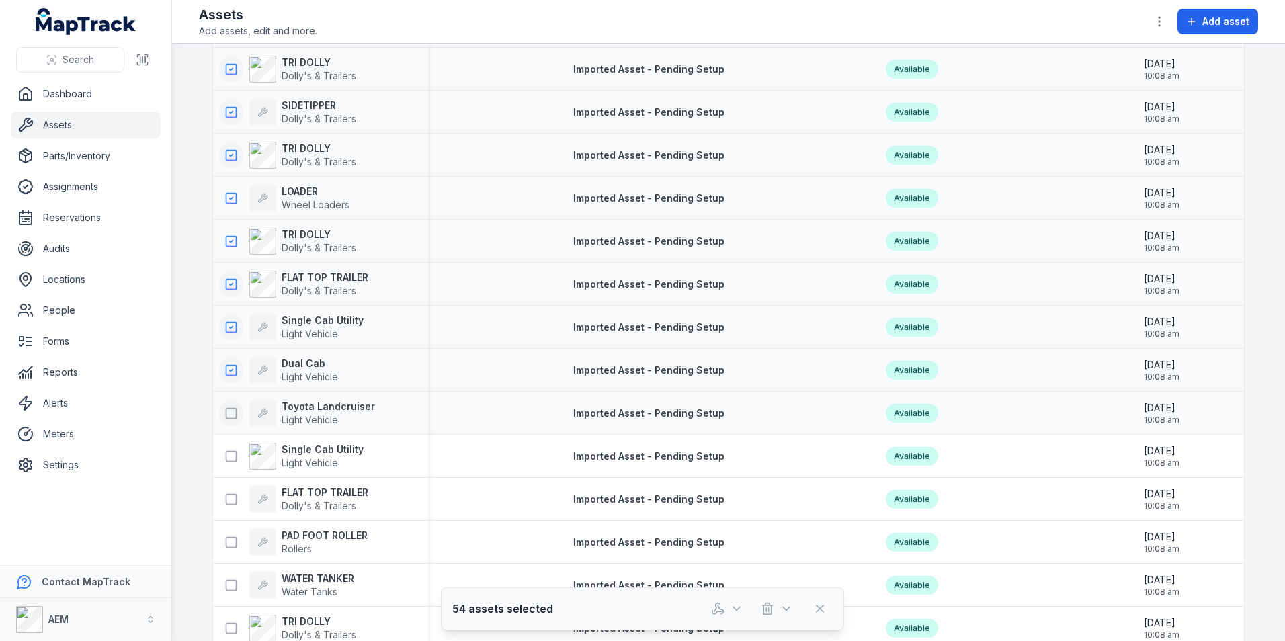
click at [228, 407] on icon at bounding box center [230, 413] width 13 height 13
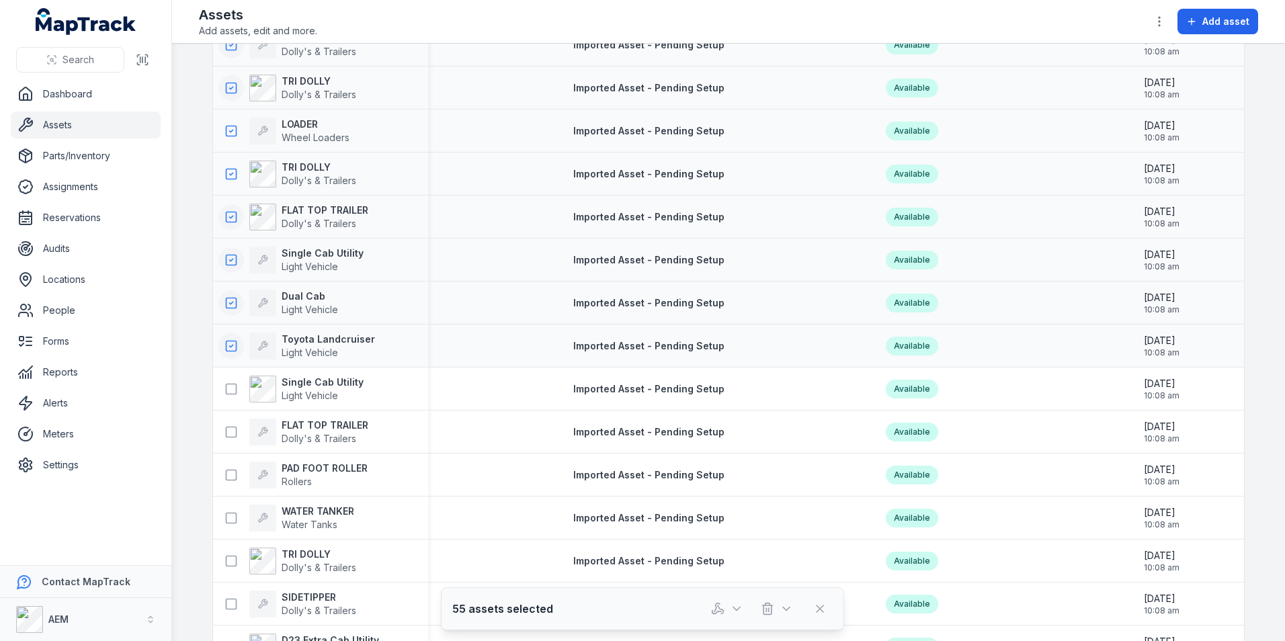
scroll to position [2284, 0]
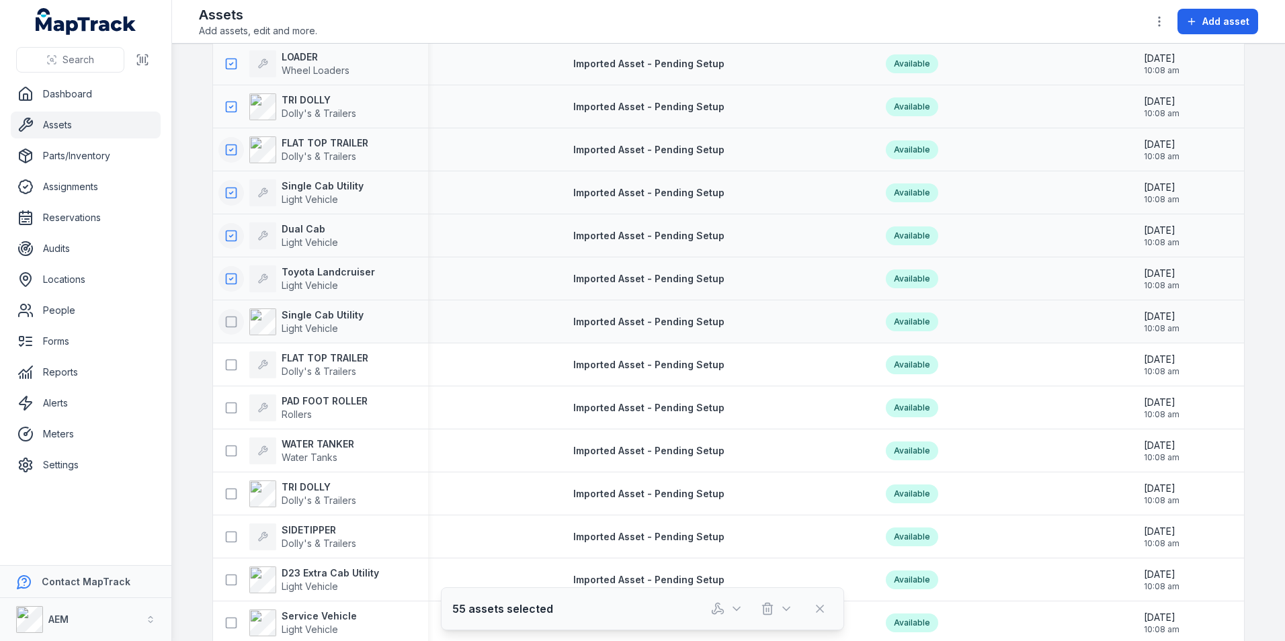
click at [229, 327] on rect at bounding box center [231, 321] width 10 height 10
click at [228, 362] on icon at bounding box center [230, 364] width 13 height 13
click at [226, 402] on rect at bounding box center [231, 407] width 10 height 10
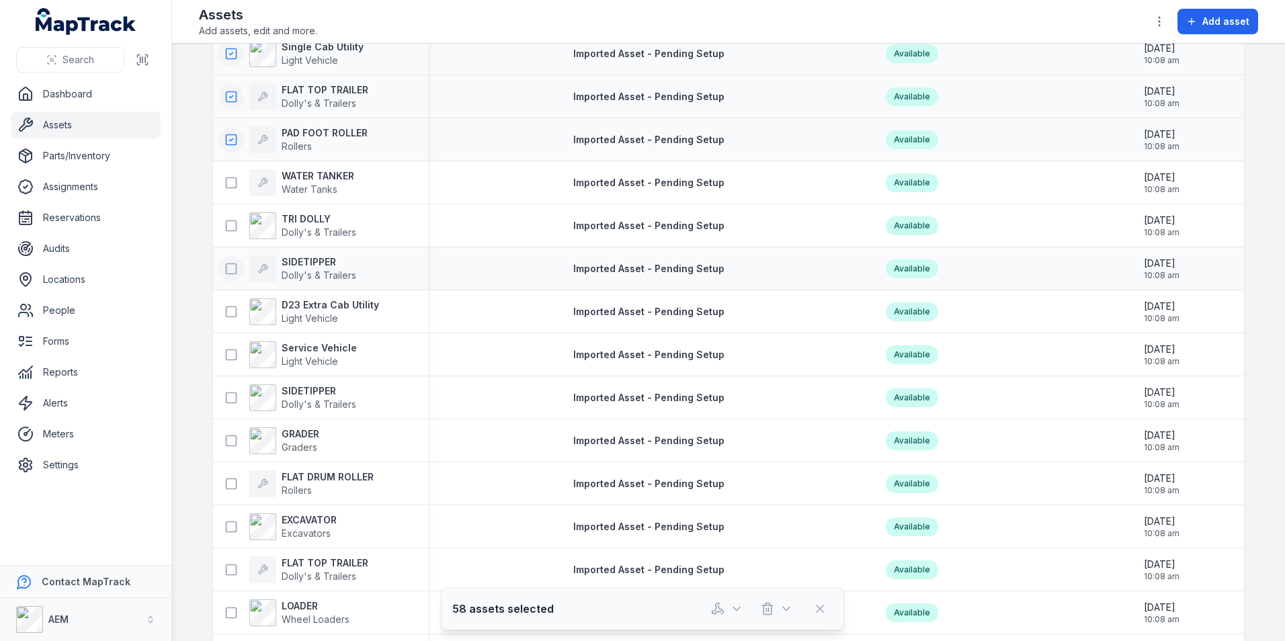
scroll to position [2553, 0]
click at [218, 183] on button at bounding box center [231, 182] width 26 height 26
click at [226, 224] on rect at bounding box center [231, 225] width 10 height 10
click at [224, 268] on icon at bounding box center [230, 267] width 13 height 13
click at [225, 312] on icon at bounding box center [230, 310] width 13 height 13
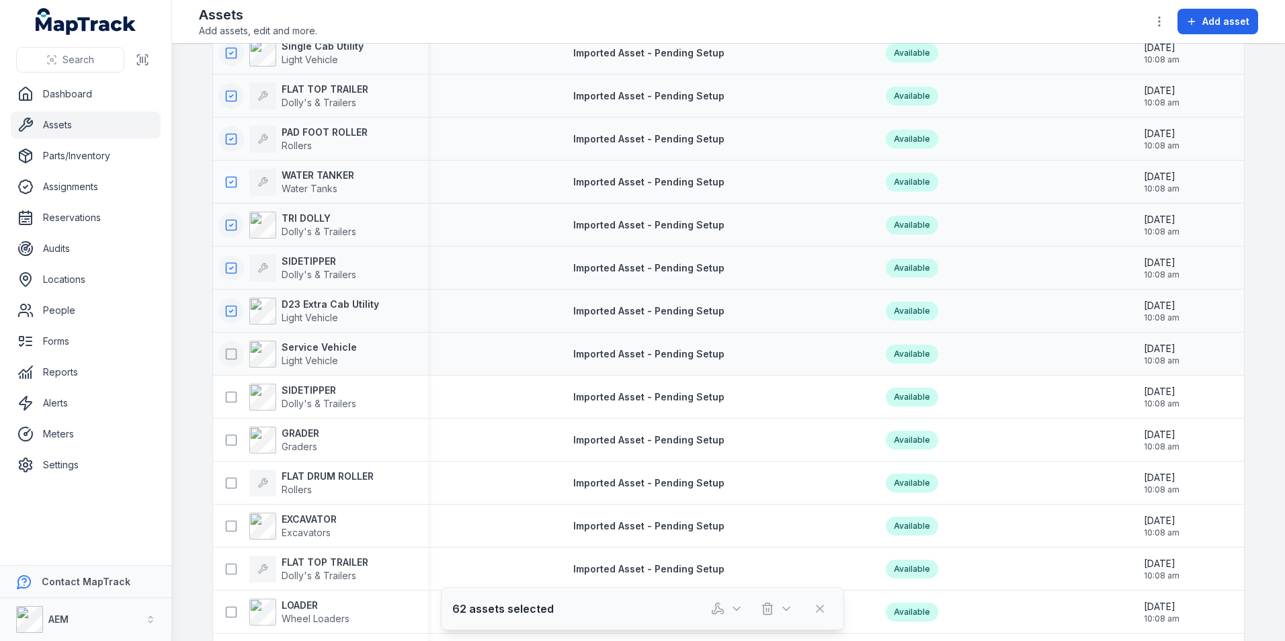
click at [225, 346] on button at bounding box center [231, 354] width 26 height 26
click at [224, 398] on icon at bounding box center [230, 396] width 13 height 13
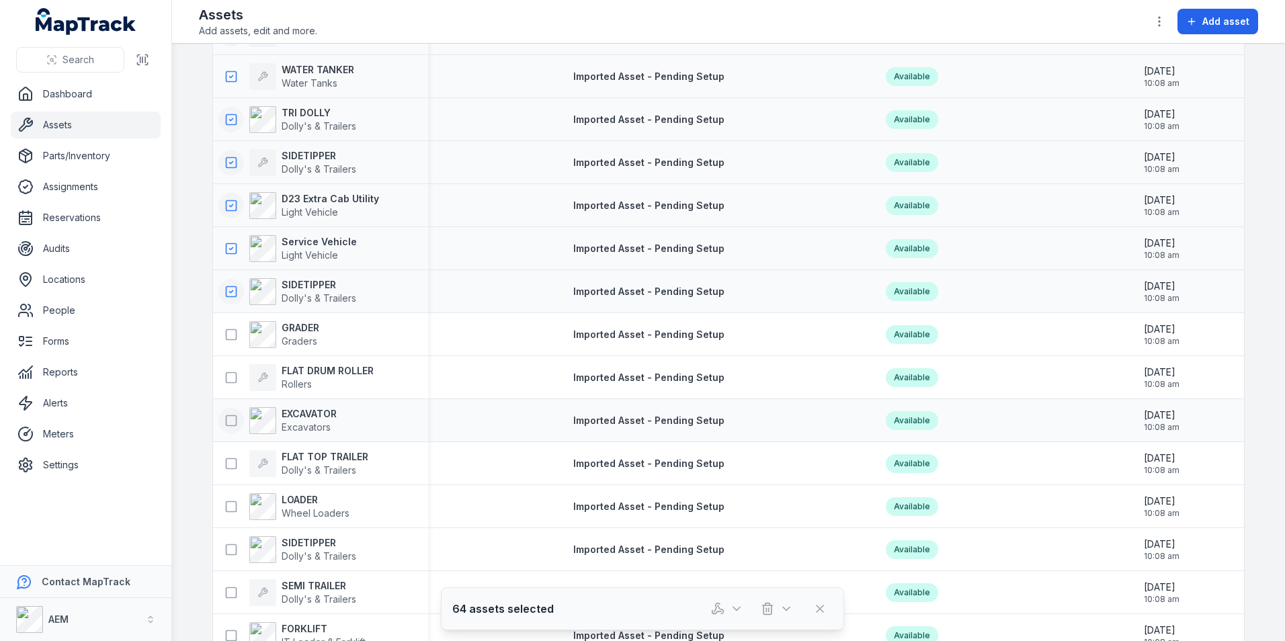
scroll to position [2822, 0]
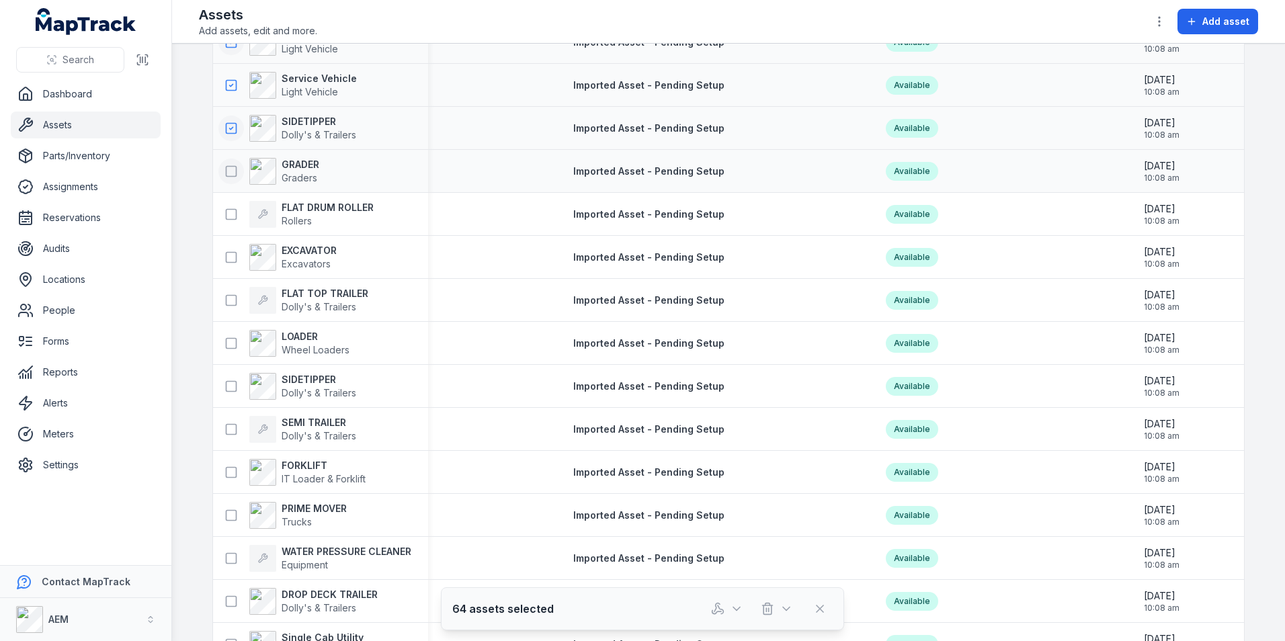
click at [227, 160] on button at bounding box center [231, 172] width 26 height 26
click at [225, 226] on button at bounding box center [231, 215] width 26 height 26
click at [224, 269] on button at bounding box center [231, 258] width 26 height 26
click at [224, 300] on icon at bounding box center [230, 300] width 13 height 13
click at [225, 343] on icon at bounding box center [230, 343] width 13 height 13
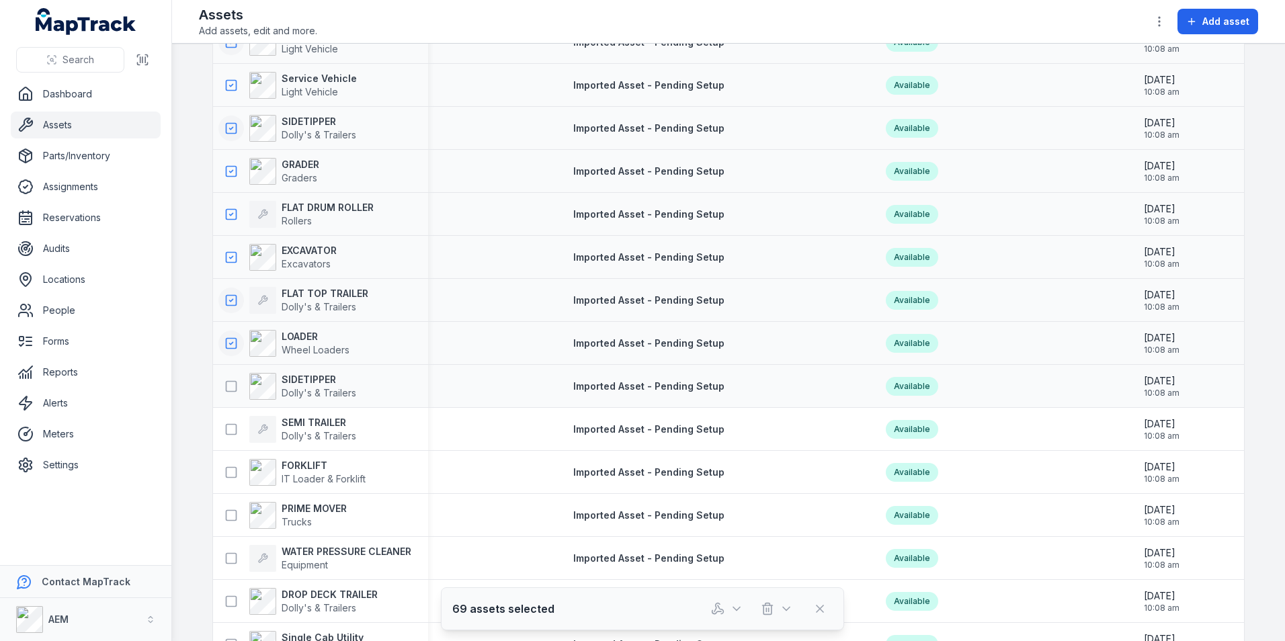
drag, startPoint x: 218, startPoint y: 388, endPoint x: 219, endPoint y: 404, distance: 15.5
click at [219, 400] on div "SIDETIPPER Dolly's & Trailers" at bounding box center [320, 387] width 215 height 38
click at [219, 408] on td "SEMI TRAILER Dolly's & Trailers" at bounding box center [320, 429] width 215 height 43
click at [221, 376] on button at bounding box center [231, 387] width 26 height 26
click at [228, 416] on div "SEMI TRAILER Dolly's & Trailers" at bounding box center [287, 429] width 138 height 27
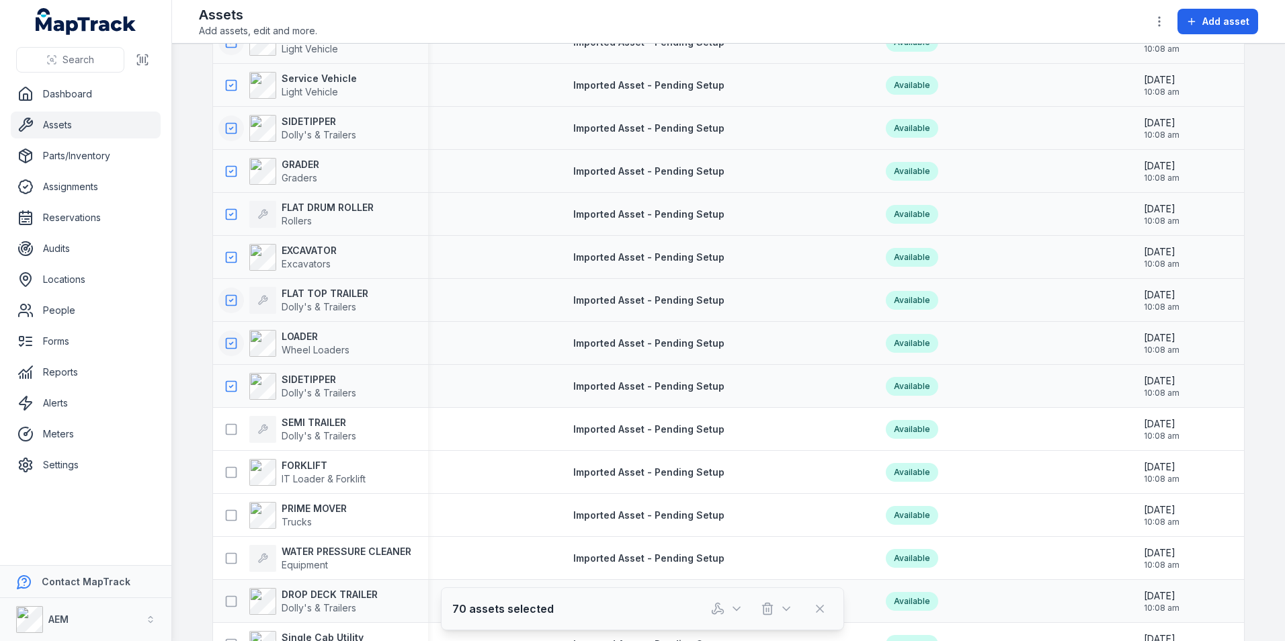
scroll to position [3091, 0]
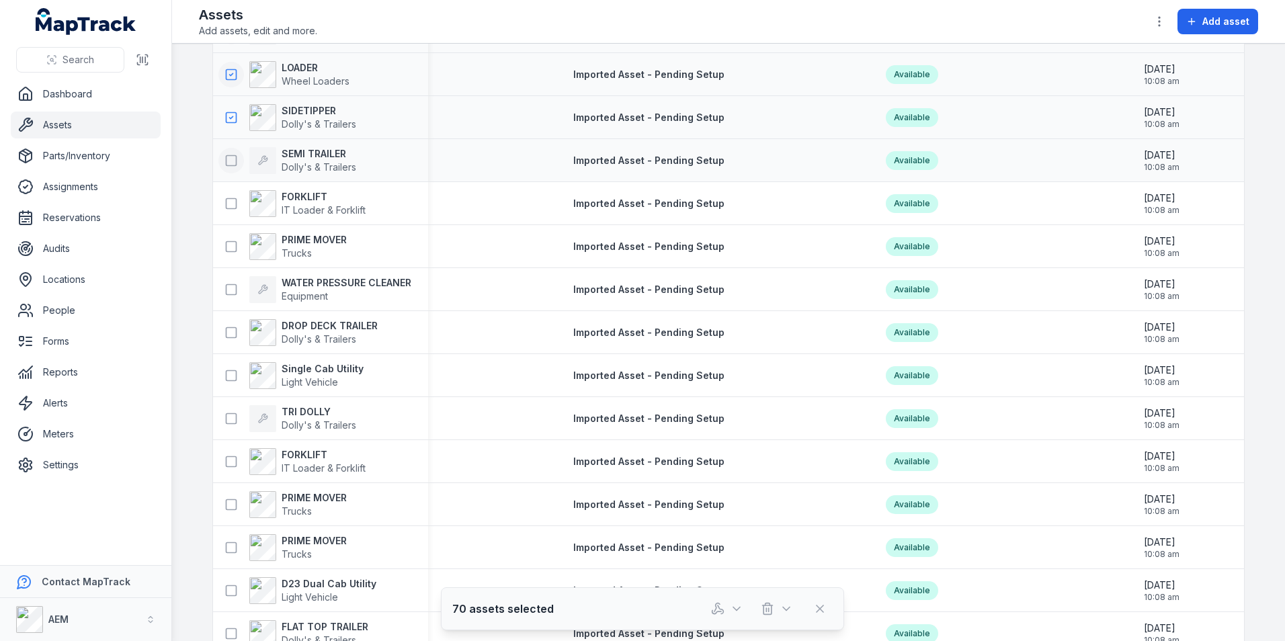
click at [224, 165] on icon at bounding box center [230, 160] width 13 height 13
click at [223, 190] on div "FORKLIFT IT Loader & Forklift" at bounding box center [291, 203] width 147 height 27
click at [226, 206] on icon at bounding box center [230, 203] width 13 height 13
click at [224, 252] on icon at bounding box center [230, 246] width 13 height 13
click at [224, 283] on icon at bounding box center [230, 289] width 13 height 13
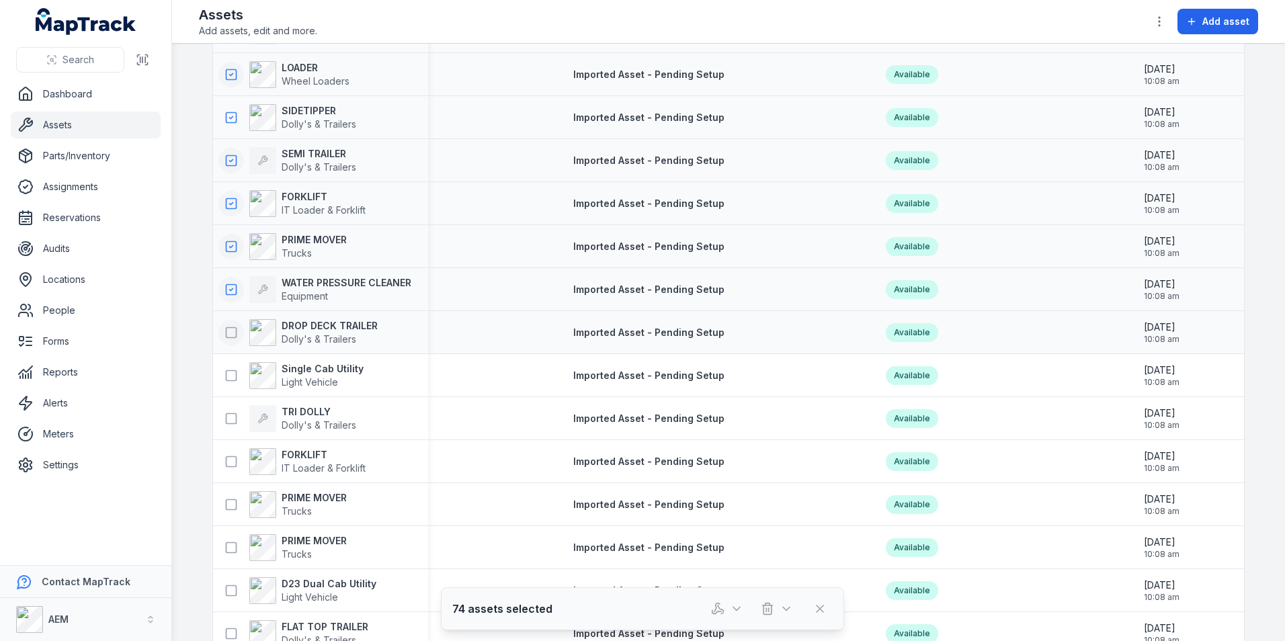
click at [226, 329] on icon at bounding box center [230, 332] width 13 height 13
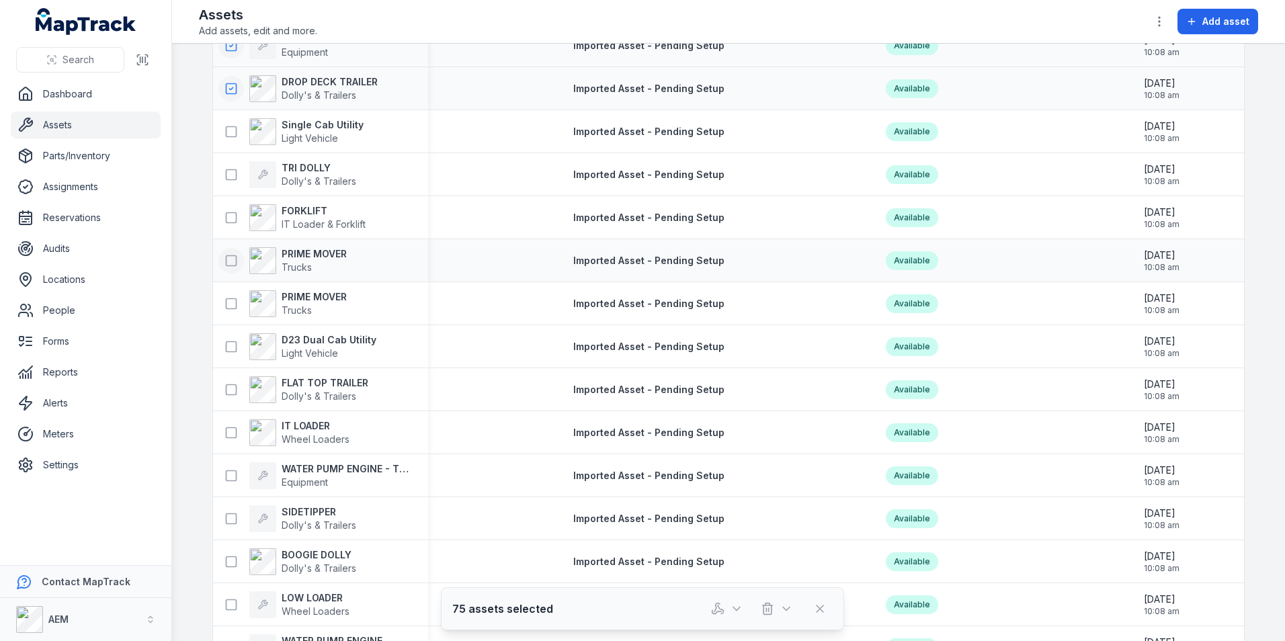
scroll to position [3360, 0]
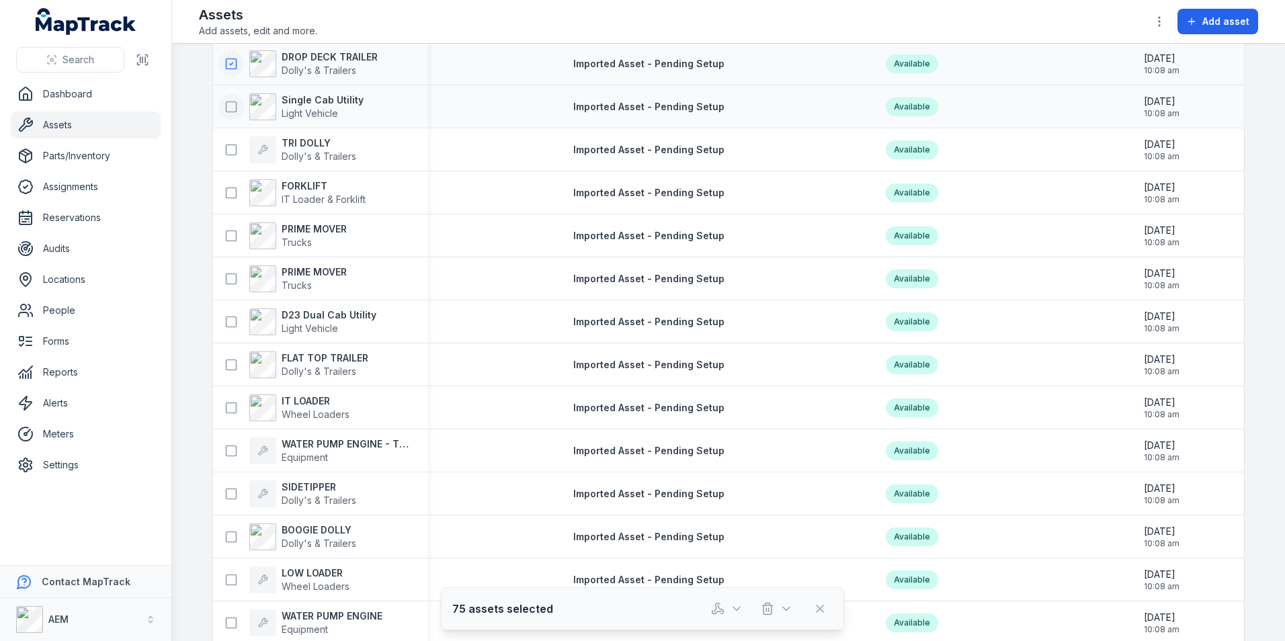
click at [221, 118] on button at bounding box center [231, 107] width 26 height 26
click at [226, 146] on rect at bounding box center [231, 149] width 10 height 10
click at [224, 201] on button at bounding box center [231, 193] width 26 height 26
click at [224, 224] on button at bounding box center [231, 236] width 26 height 26
click at [228, 261] on div "PRIME MOVER Trucks" at bounding box center [320, 279] width 215 height 38
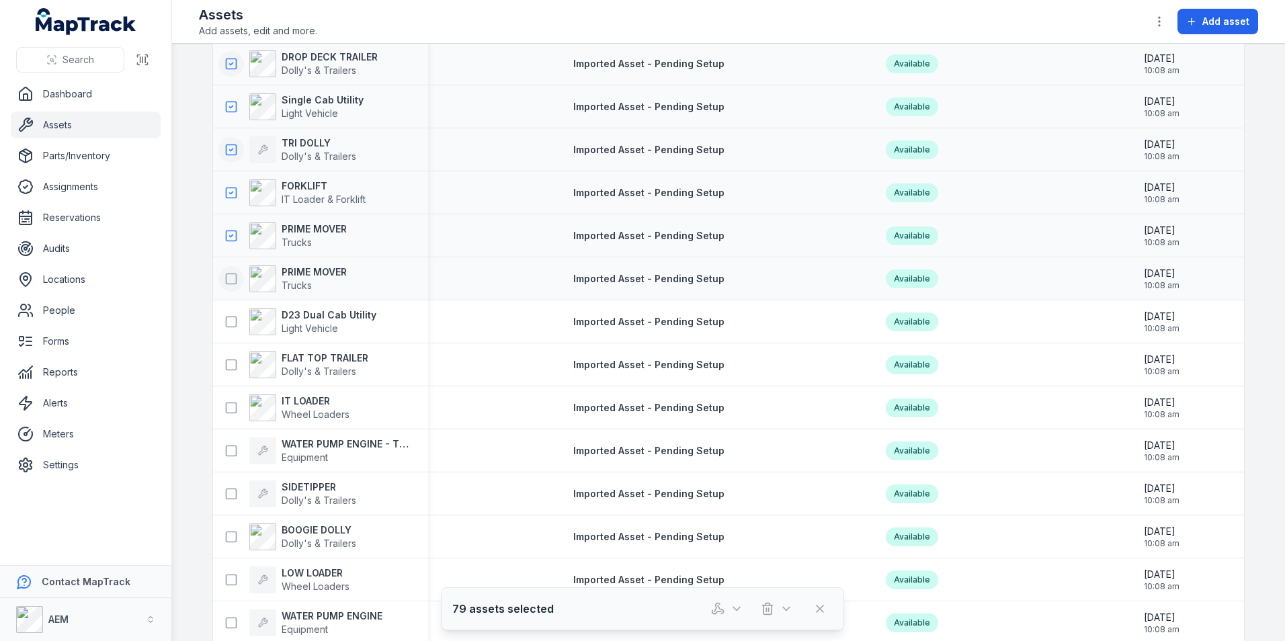
click at [228, 273] on rect at bounding box center [231, 278] width 10 height 10
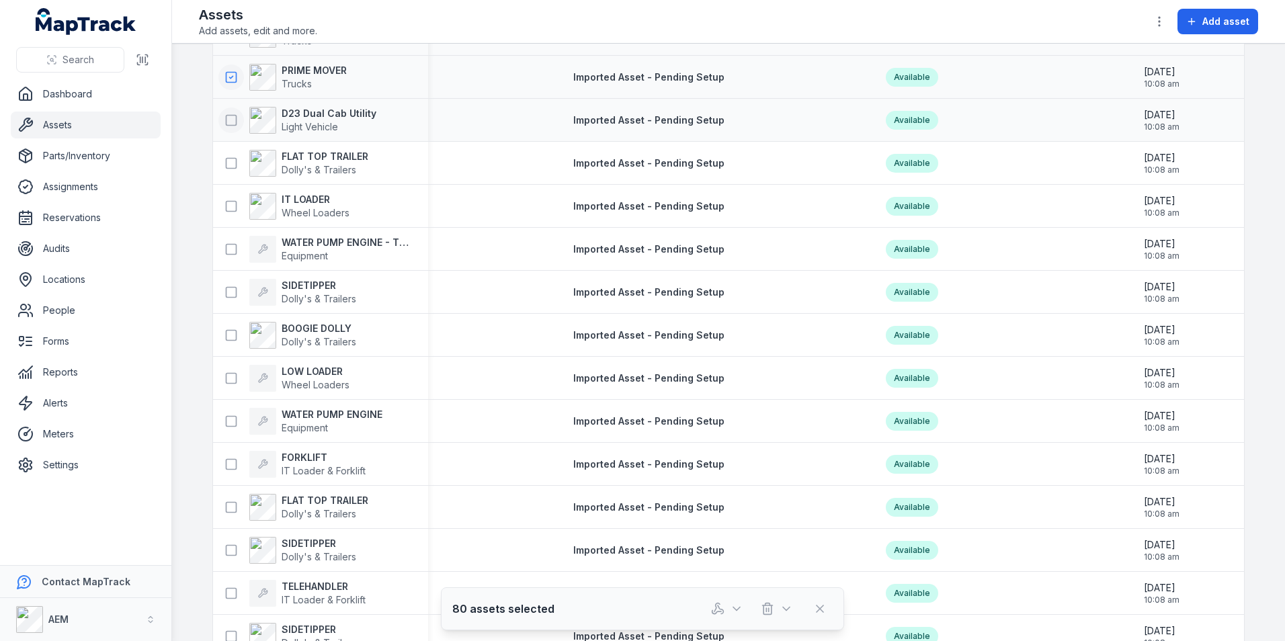
click at [226, 128] on button at bounding box center [231, 121] width 26 height 26
click at [224, 166] on icon at bounding box center [230, 163] width 13 height 13
click at [225, 208] on icon at bounding box center [230, 206] width 13 height 13
click at [226, 237] on button at bounding box center [231, 250] width 26 height 26
click at [230, 249] on icon at bounding box center [231, 249] width 3 height 2
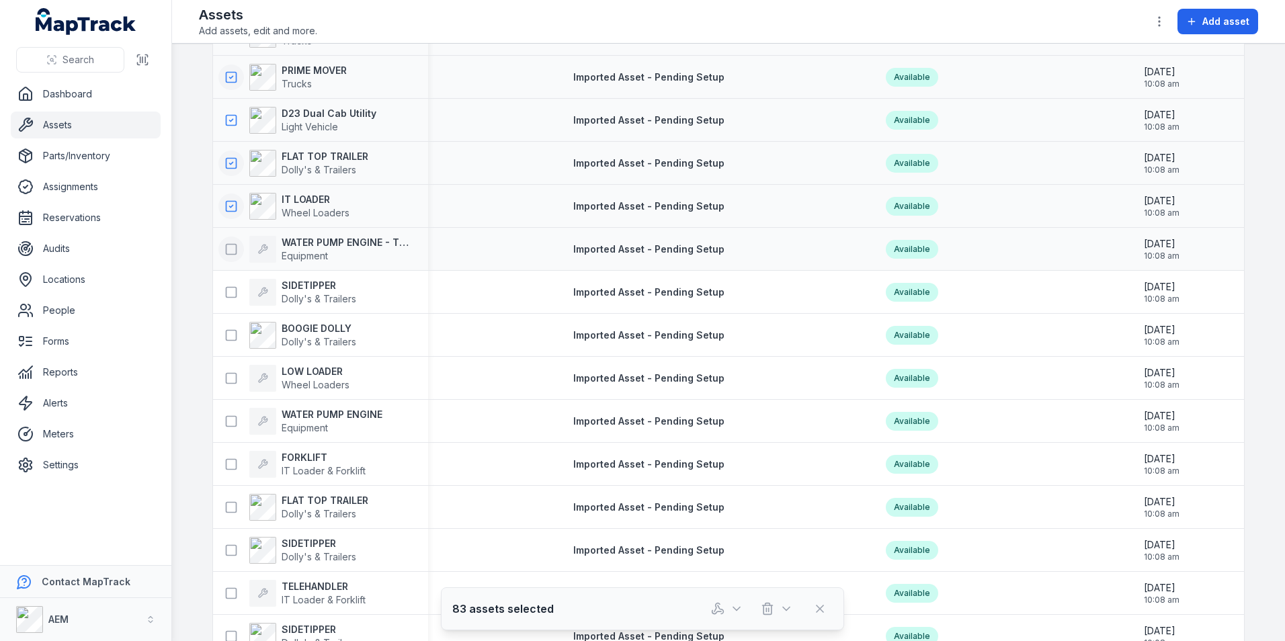
click at [226, 251] on icon at bounding box center [230, 249] width 13 height 13
click at [224, 284] on button at bounding box center [231, 293] width 26 height 26
click at [227, 337] on icon at bounding box center [230, 335] width 13 height 13
click at [229, 395] on div "LOW LOADER Wheel Loaders" at bounding box center [320, 378] width 215 height 38
click at [228, 389] on button at bounding box center [231, 379] width 26 height 26
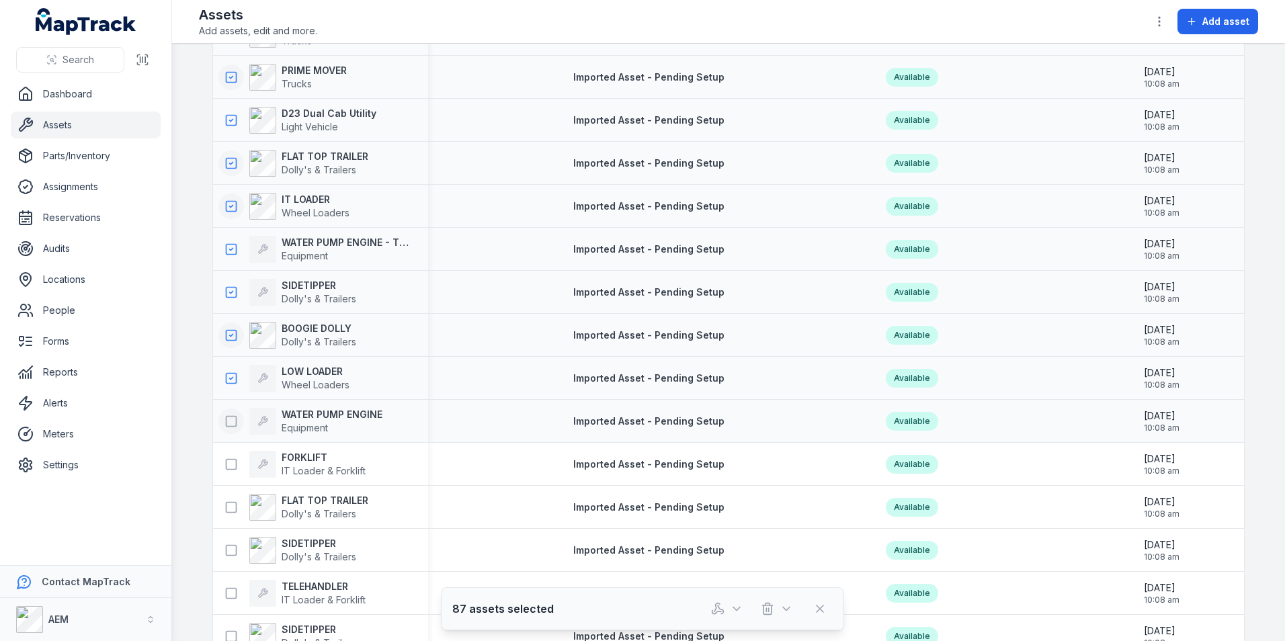
click at [226, 413] on button at bounding box center [231, 422] width 26 height 26
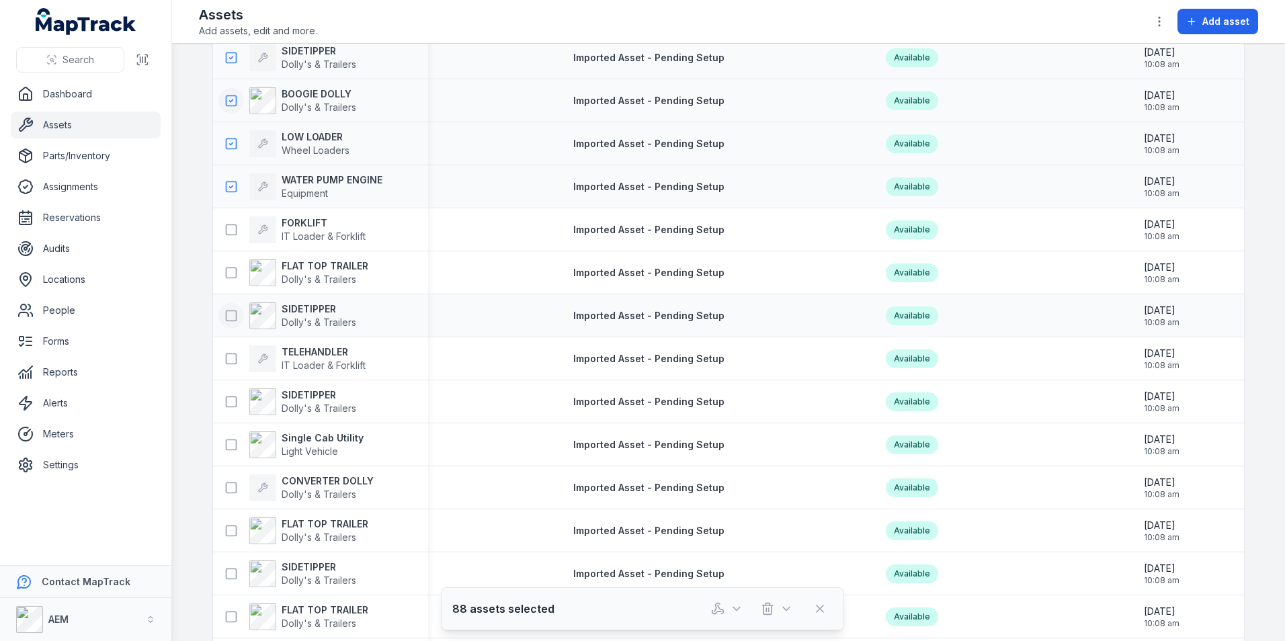
scroll to position [3830, 0]
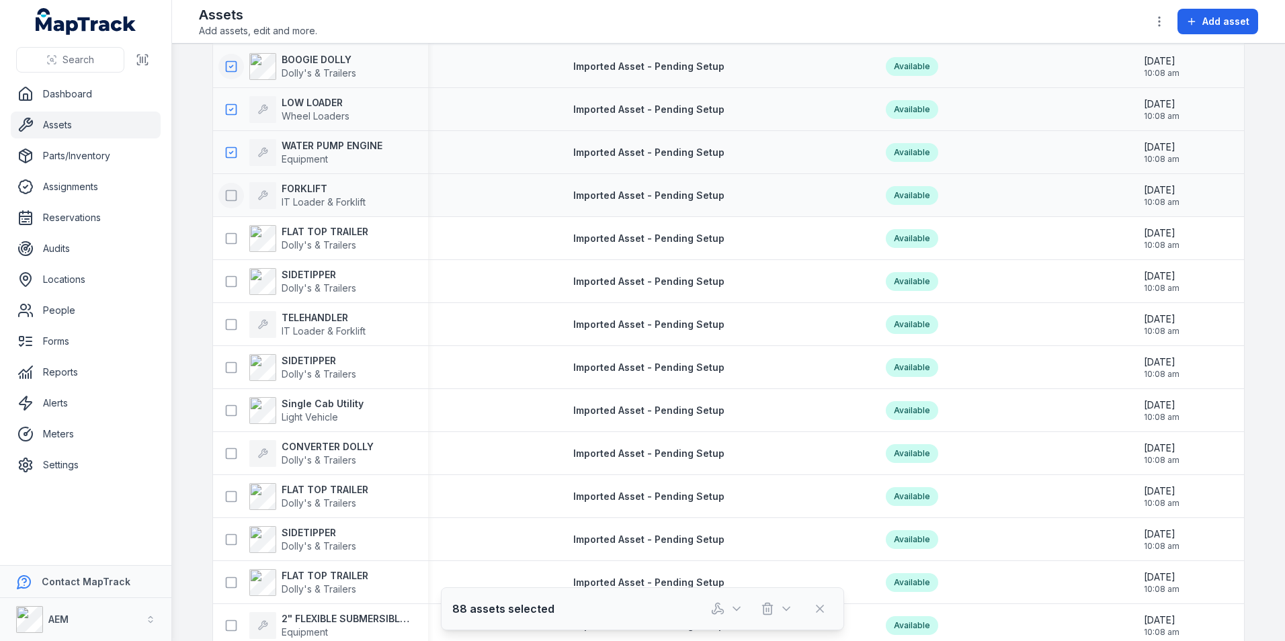
click at [226, 205] on button at bounding box center [231, 196] width 26 height 26
click at [222, 246] on button at bounding box center [231, 239] width 26 height 26
click at [224, 287] on icon at bounding box center [230, 281] width 13 height 13
click at [226, 324] on rect at bounding box center [231, 324] width 10 height 10
click at [224, 370] on icon at bounding box center [230, 367] width 13 height 13
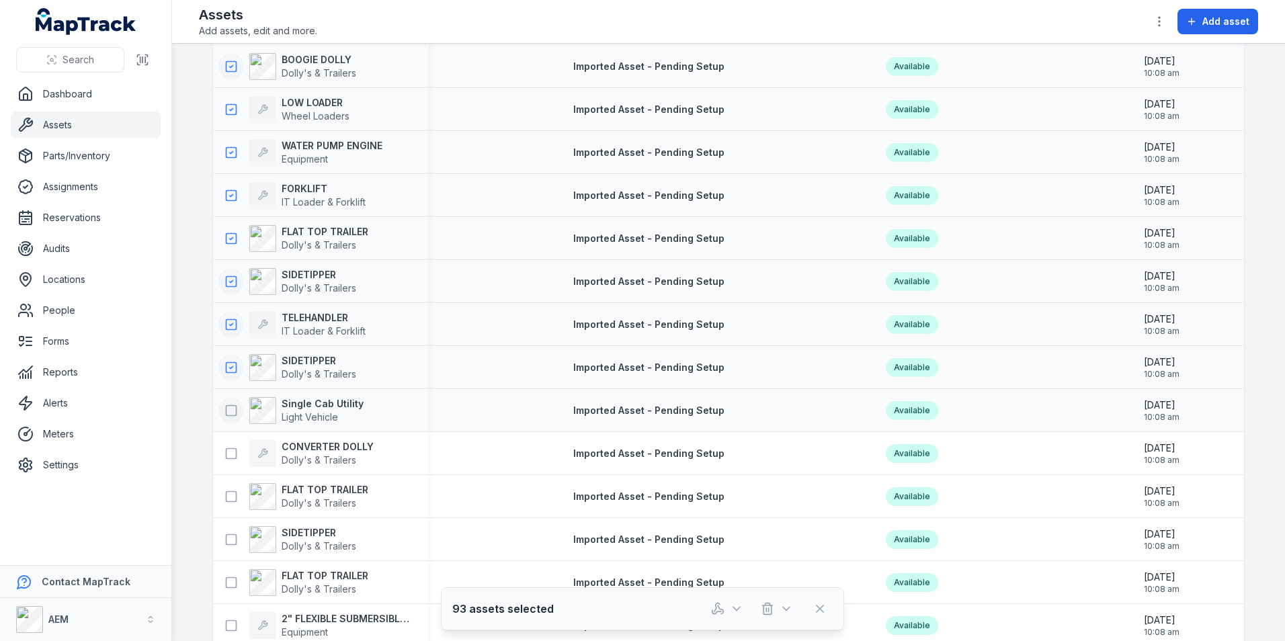
click at [224, 399] on button at bounding box center [231, 411] width 26 height 26
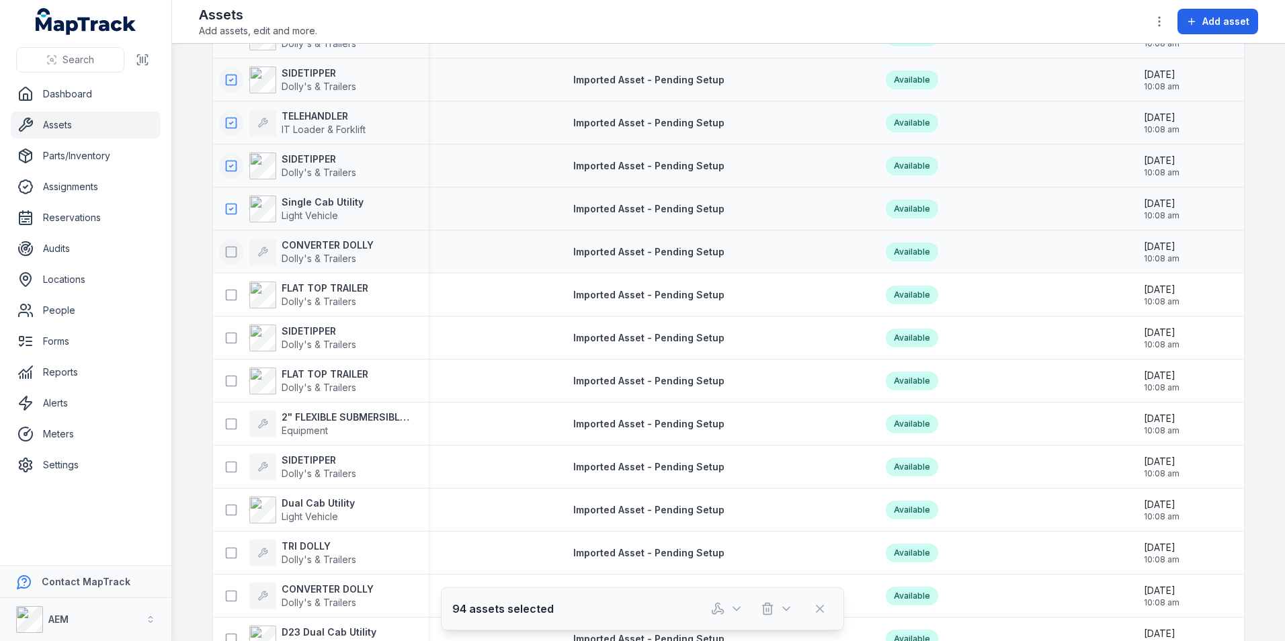
click at [224, 251] on icon at bounding box center [230, 251] width 13 height 13
click at [224, 294] on icon at bounding box center [230, 294] width 13 height 13
click at [224, 334] on icon at bounding box center [230, 337] width 13 height 13
click at [224, 372] on button at bounding box center [231, 381] width 26 height 26
click at [226, 414] on button at bounding box center [231, 424] width 26 height 26
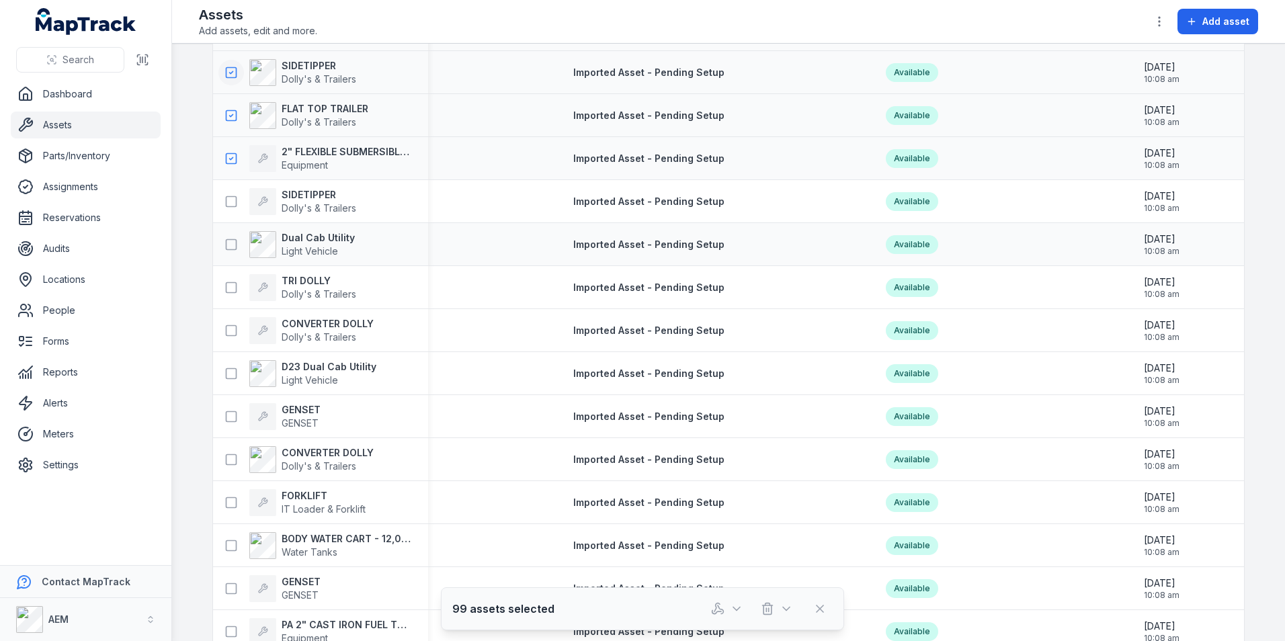
scroll to position [4300, 0]
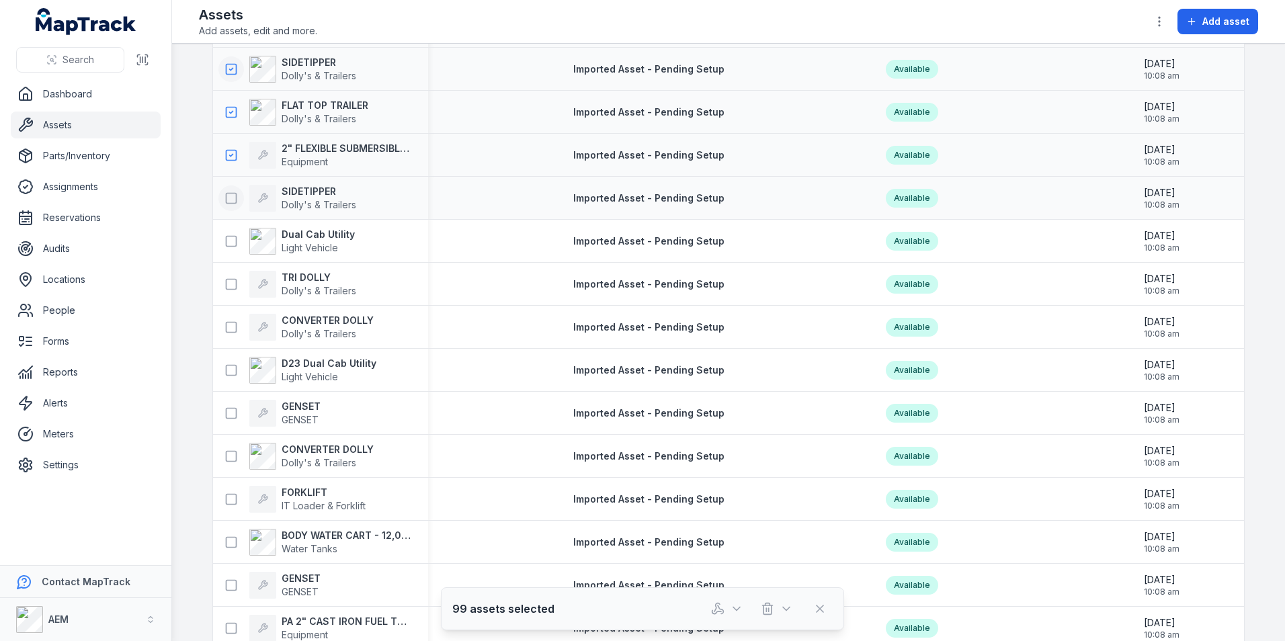
click at [224, 195] on icon at bounding box center [230, 197] width 13 height 13
click at [224, 247] on icon at bounding box center [230, 240] width 13 height 13
click at [226, 274] on button at bounding box center [231, 284] width 26 height 26
click at [227, 318] on button at bounding box center [231, 327] width 26 height 26
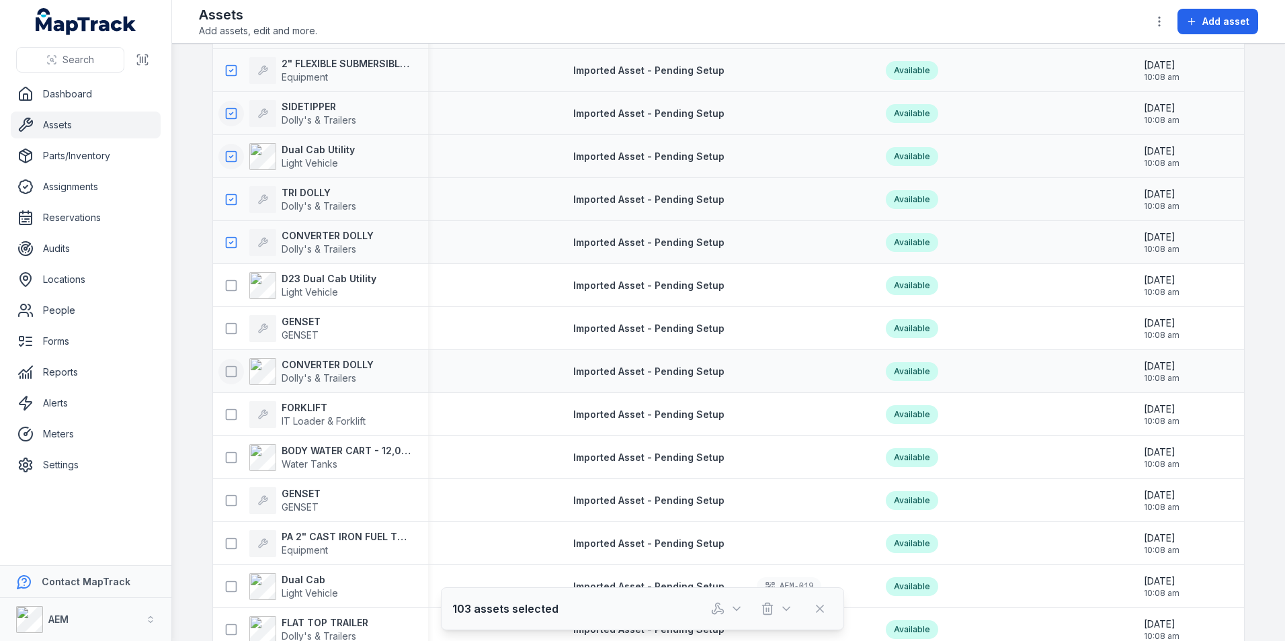
scroll to position [4502, 0]
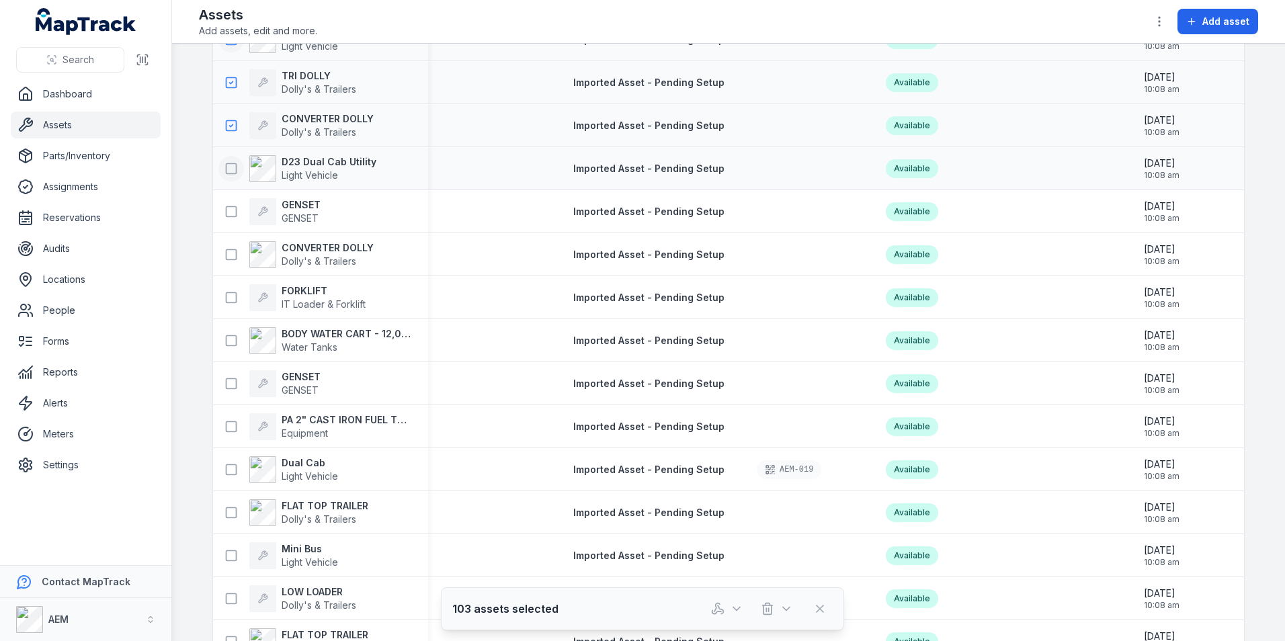
click at [226, 177] on button at bounding box center [231, 169] width 26 height 26
click at [226, 215] on icon at bounding box center [230, 211] width 13 height 13
click at [226, 249] on icon at bounding box center [230, 254] width 13 height 13
click at [227, 289] on button at bounding box center [231, 298] width 26 height 26
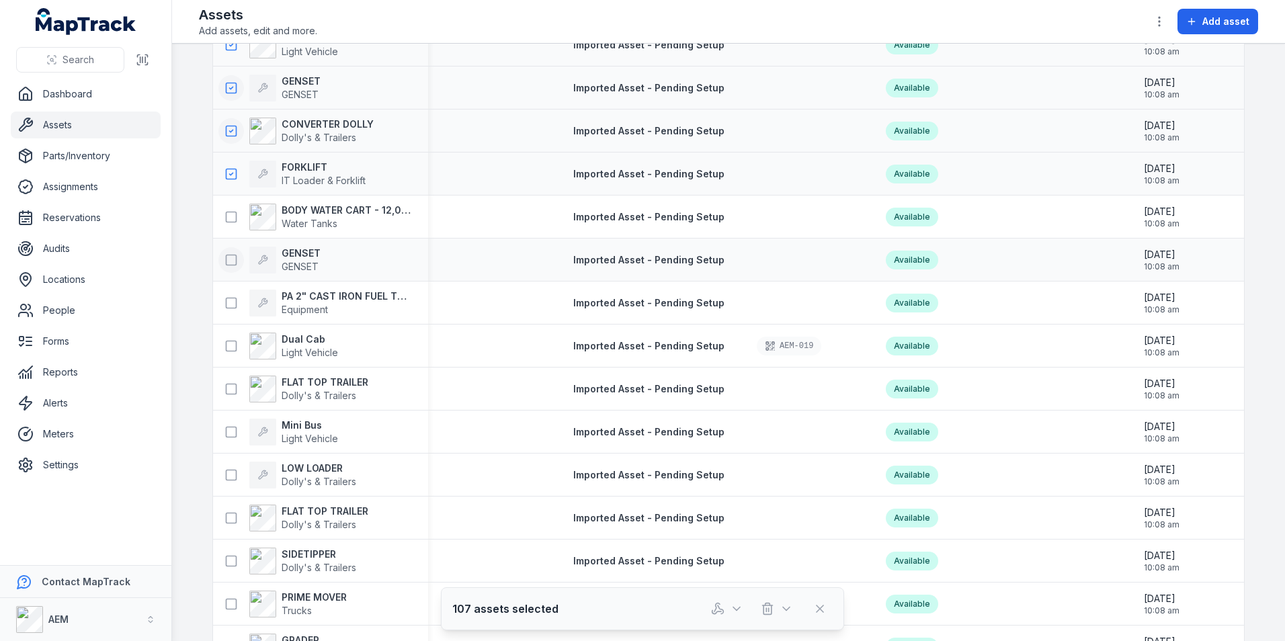
scroll to position [4636, 0]
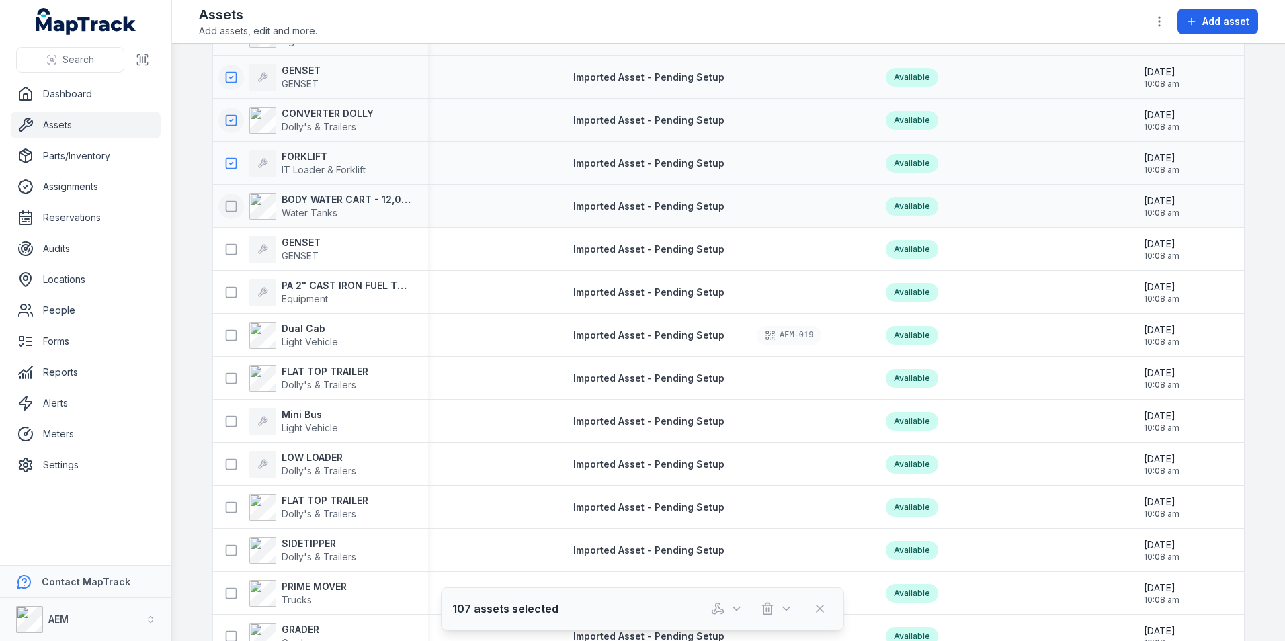
click at [226, 206] on icon at bounding box center [230, 206] width 13 height 13
click at [227, 244] on rect at bounding box center [231, 249] width 10 height 10
click at [224, 294] on icon at bounding box center [230, 292] width 13 height 13
click at [224, 333] on icon at bounding box center [230, 335] width 13 height 13
click at [224, 382] on icon at bounding box center [230, 378] width 13 height 13
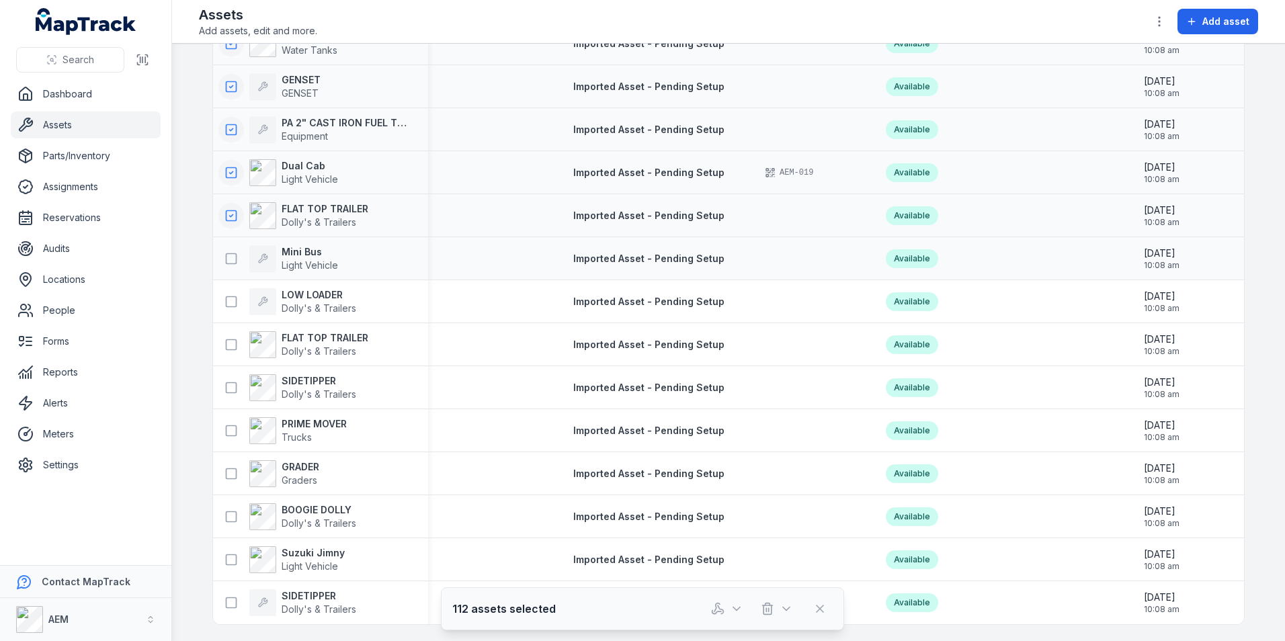
scroll to position [4804, 0]
click at [232, 253] on icon at bounding box center [230, 258] width 13 height 13
click at [228, 296] on icon at bounding box center [230, 301] width 13 height 13
click at [228, 344] on rect at bounding box center [231, 344] width 10 height 10
drag, startPoint x: 228, startPoint y: 374, endPoint x: 211, endPoint y: 342, distance: 36.1
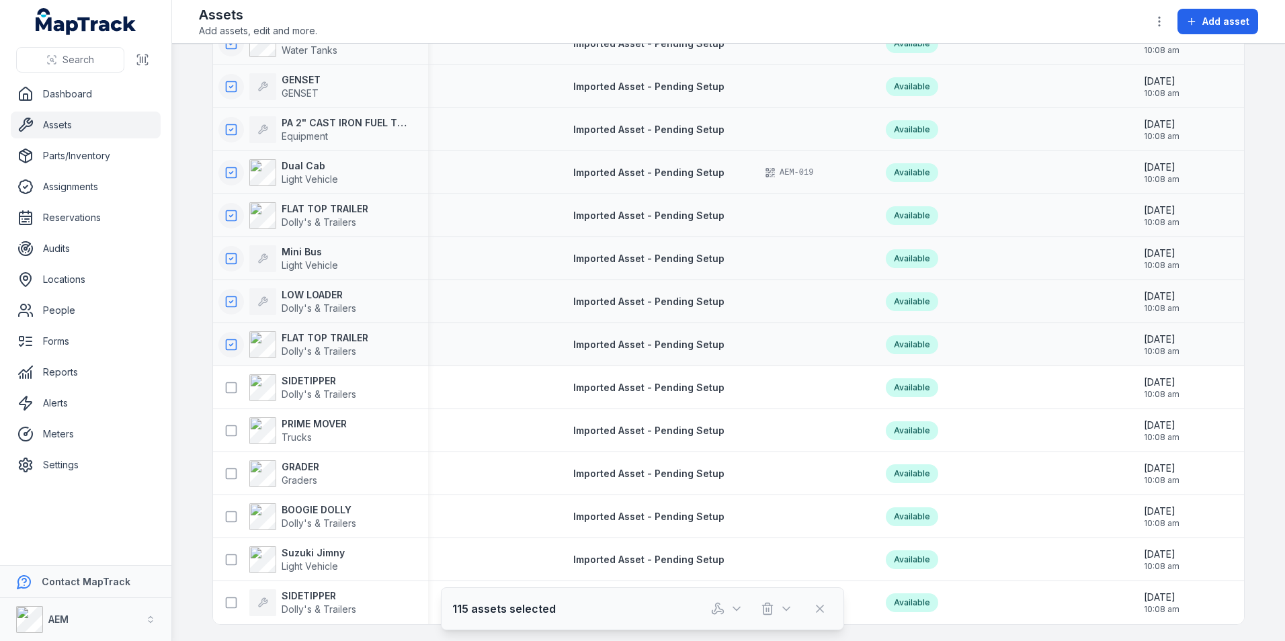
click at [228, 375] on button at bounding box center [231, 388] width 26 height 26
click at [218, 424] on button at bounding box center [231, 431] width 26 height 26
click at [228, 473] on rect at bounding box center [231, 473] width 10 height 10
click at [224, 513] on icon at bounding box center [230, 516] width 13 height 13
click at [229, 560] on icon at bounding box center [230, 559] width 13 height 13
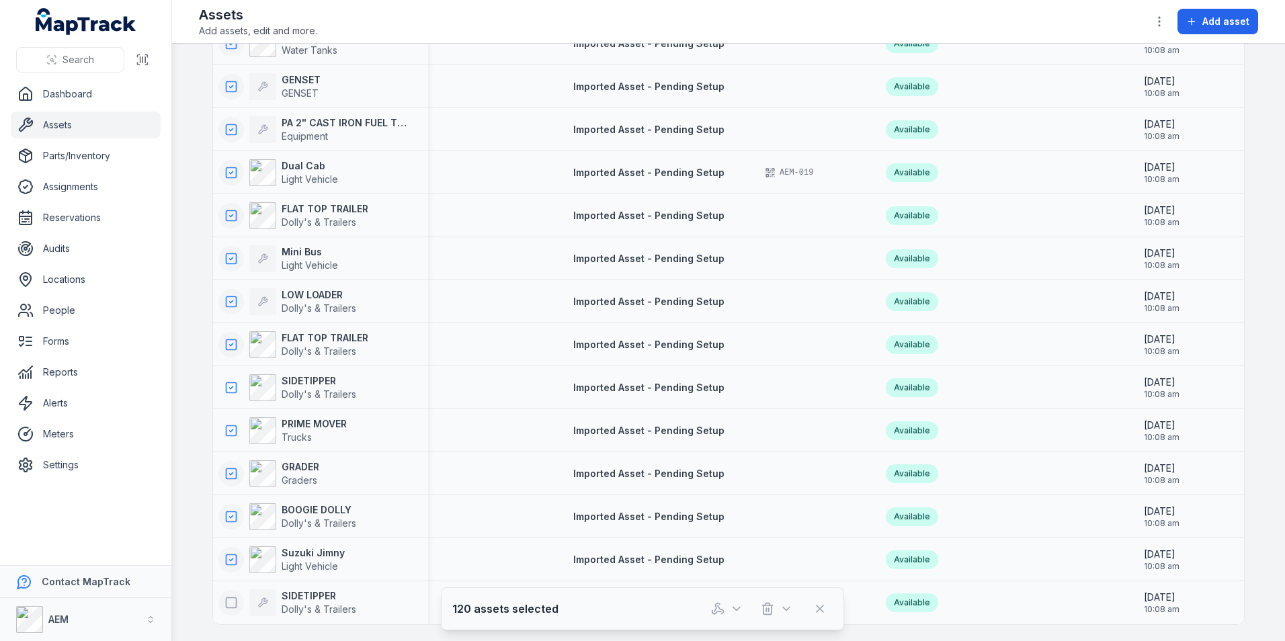
click at [224, 596] on icon at bounding box center [230, 602] width 13 height 13
click at [722, 605] on icon "button" at bounding box center [717, 608] width 13 height 13
click at [711, 552] on div "Assign assets" at bounding box center [727, 549] width 151 height 24
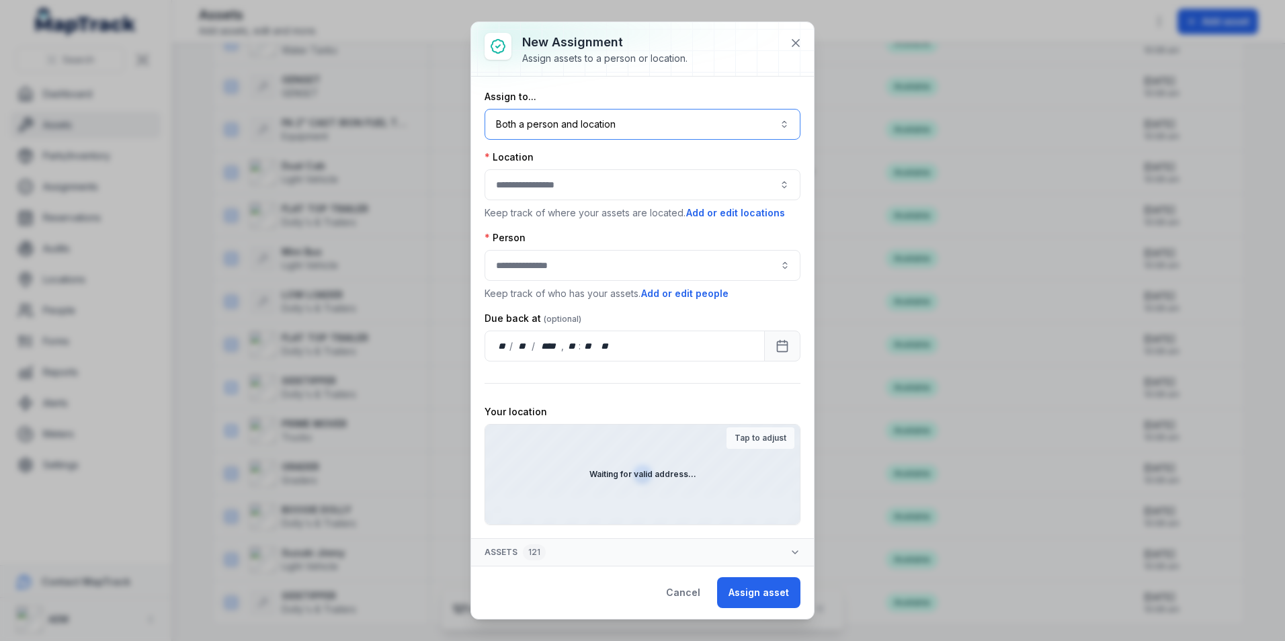
click at [597, 126] on button "Both a person and location ****" at bounding box center [642, 124] width 316 height 31
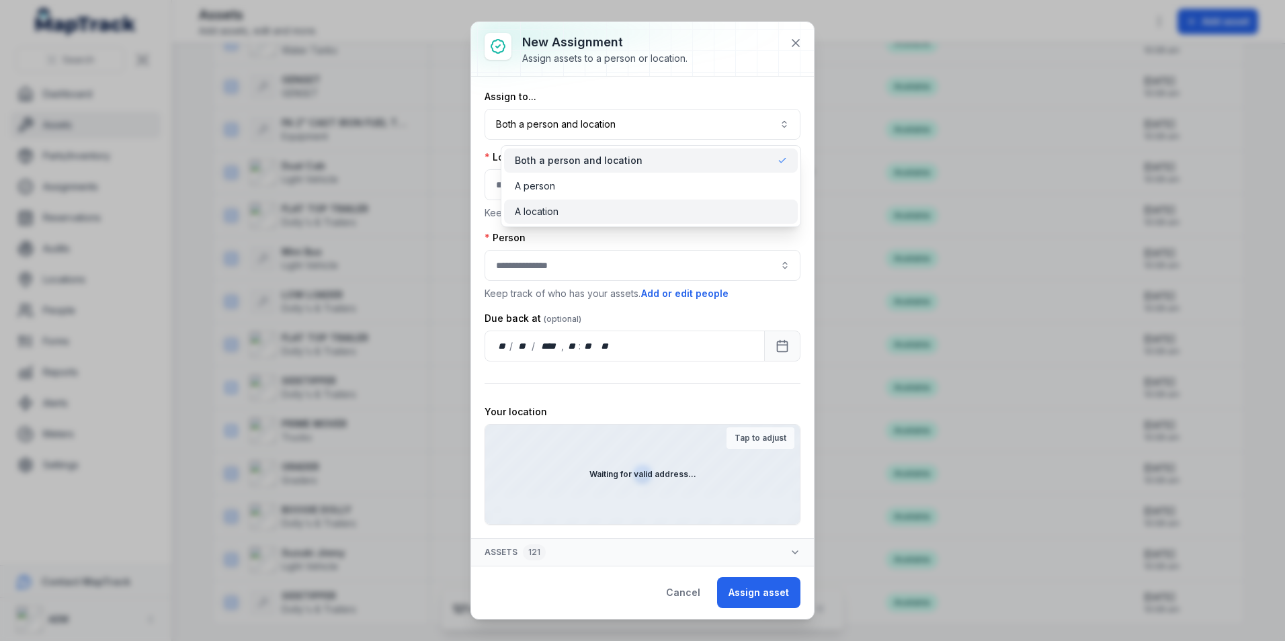
click at [548, 202] on div "A location" at bounding box center [651, 212] width 294 height 24
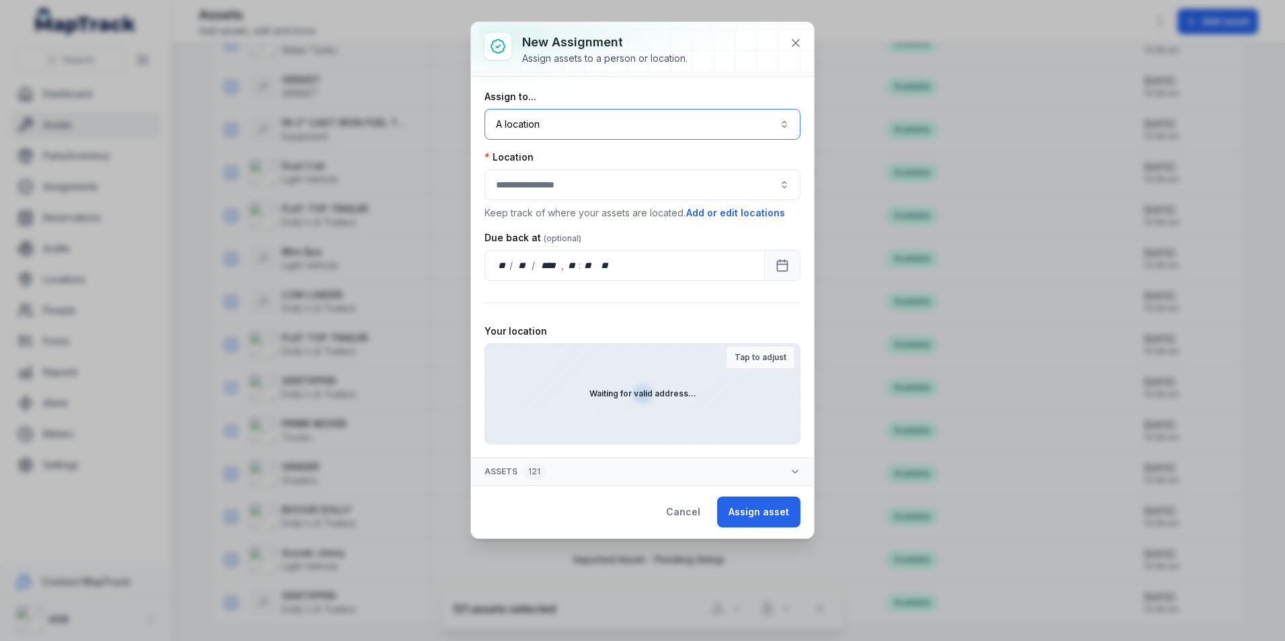
click at [546, 183] on div at bounding box center [642, 184] width 316 height 31
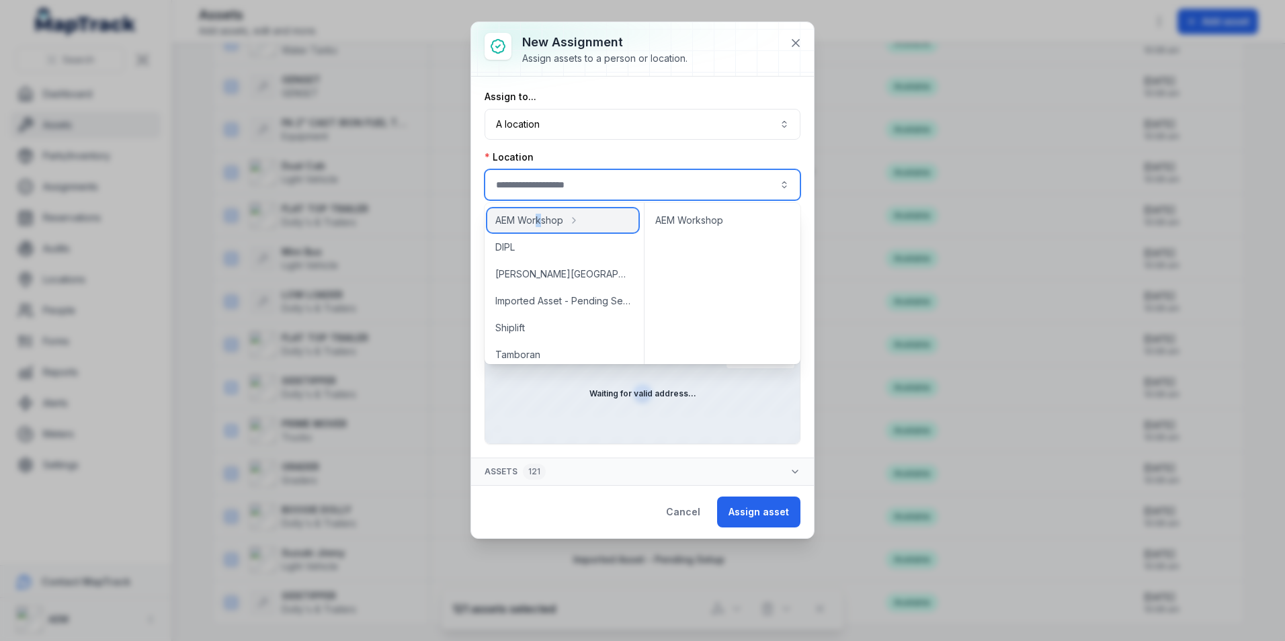
click at [540, 214] on span "AEM Workshop" at bounding box center [529, 220] width 68 height 13
type input "**********"
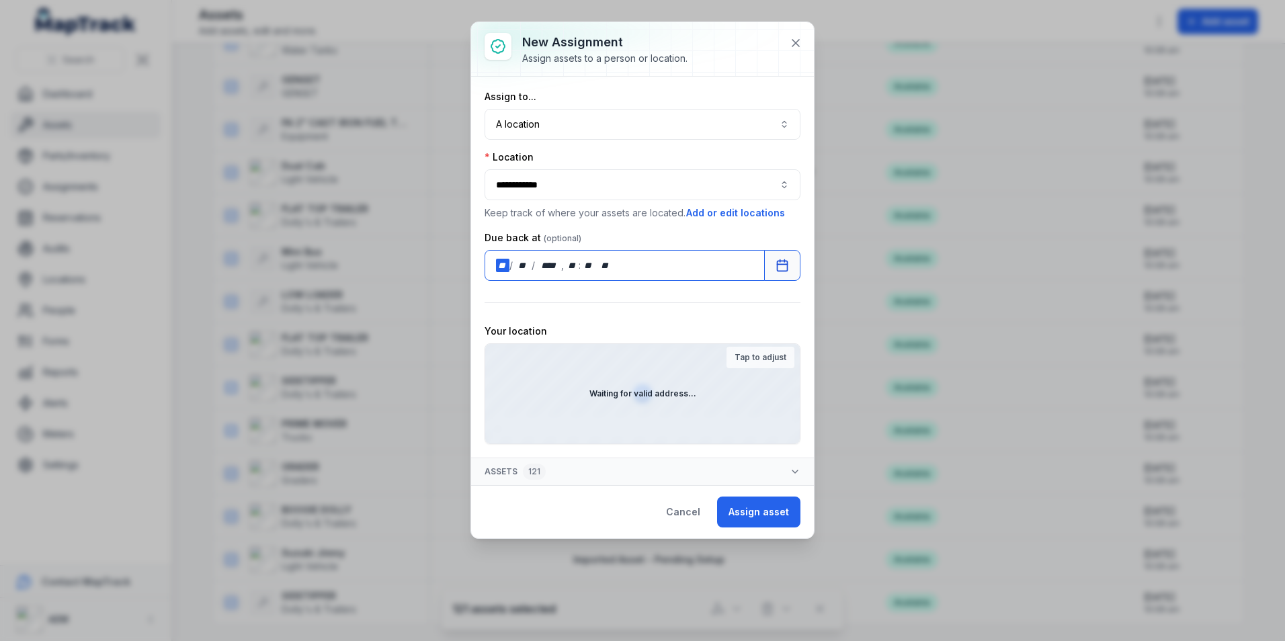
click at [638, 258] on div "** / ** / **** , ** : **   **" at bounding box center [624, 265] width 280 height 31
click at [705, 282] on div "**********" at bounding box center [642, 267] width 316 height 354
click at [763, 349] on div "Tap to adjust" at bounding box center [760, 358] width 68 height 22
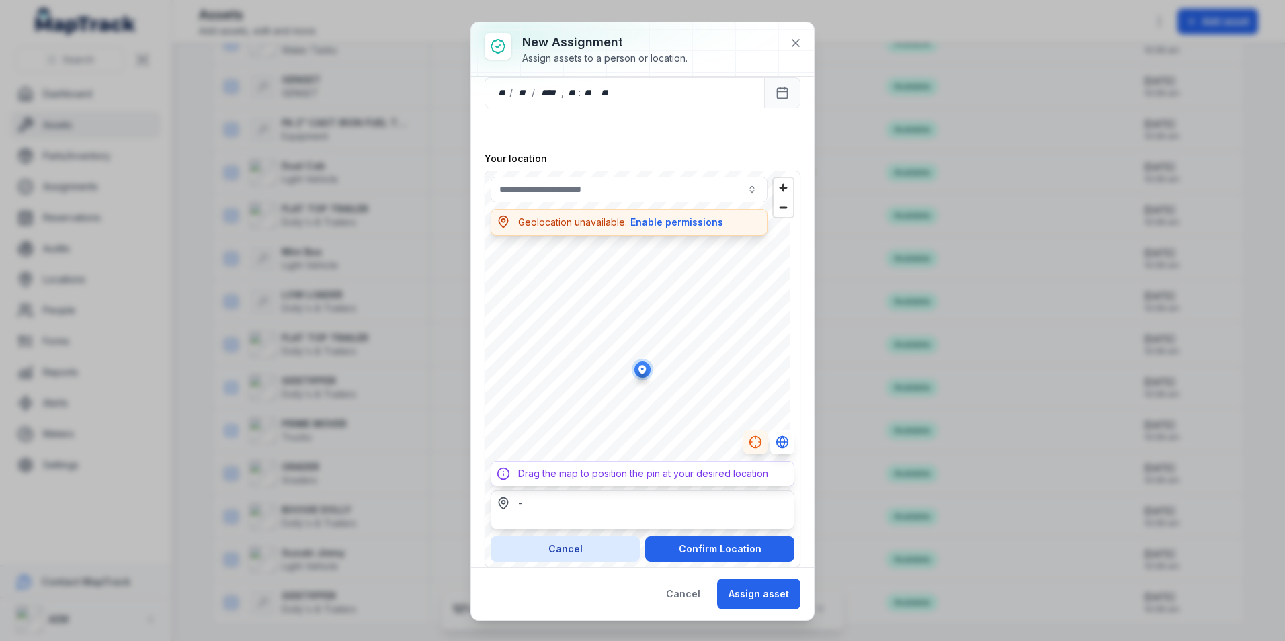
scroll to position [181, 0]
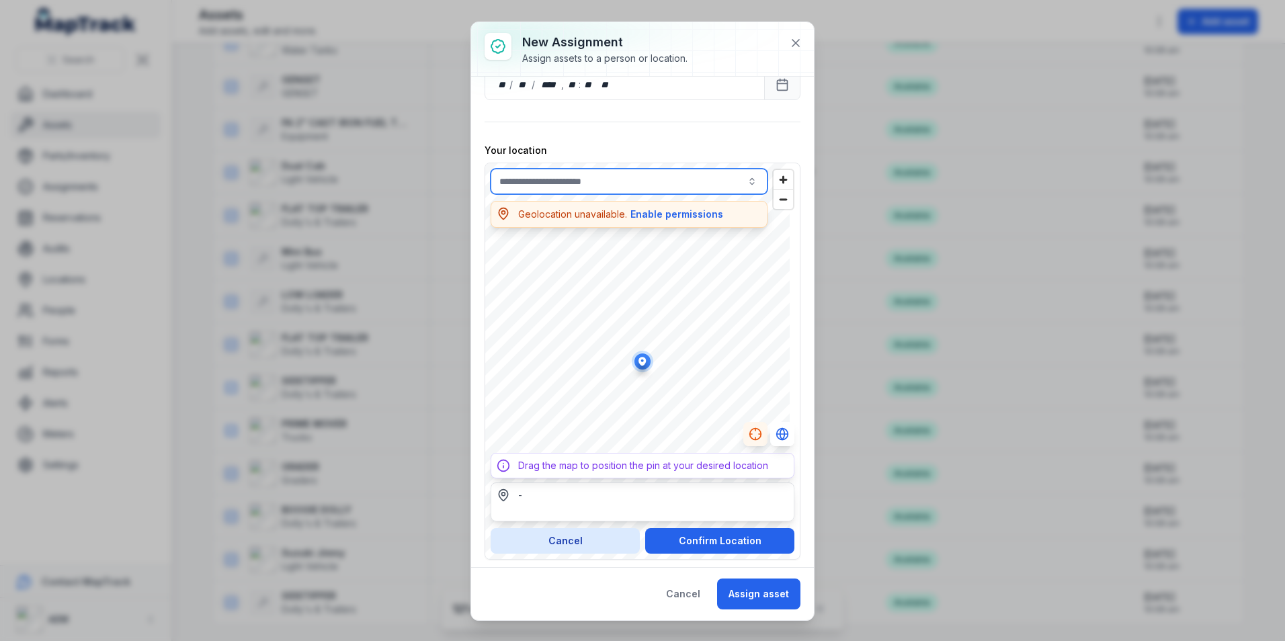
click at [622, 182] on input "text" at bounding box center [628, 182] width 277 height 26
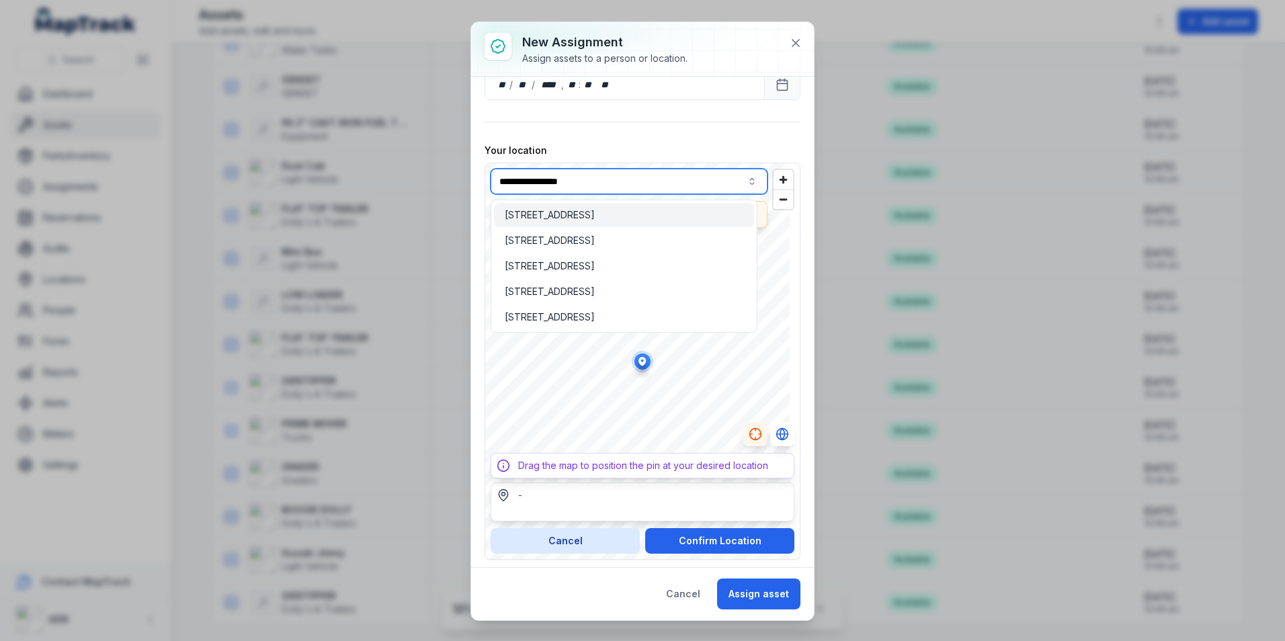
type input "**********"
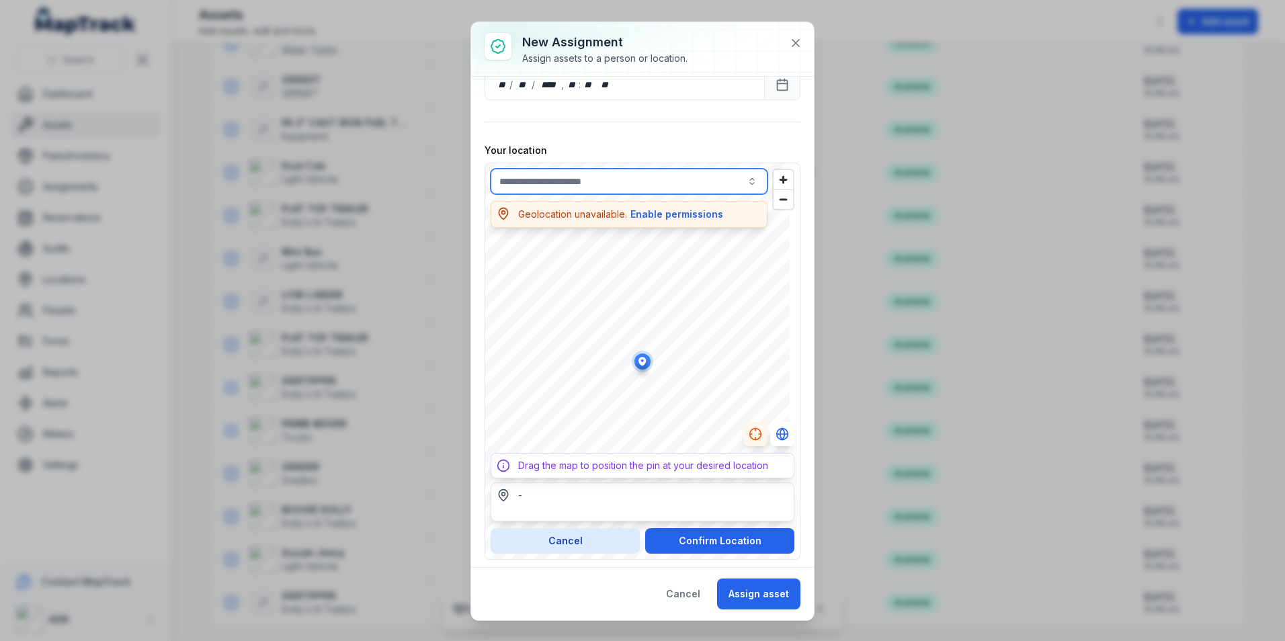
click at [595, 218] on span "[STREET_ADDRESS]" at bounding box center [550, 214] width 90 height 13
type input "**********"
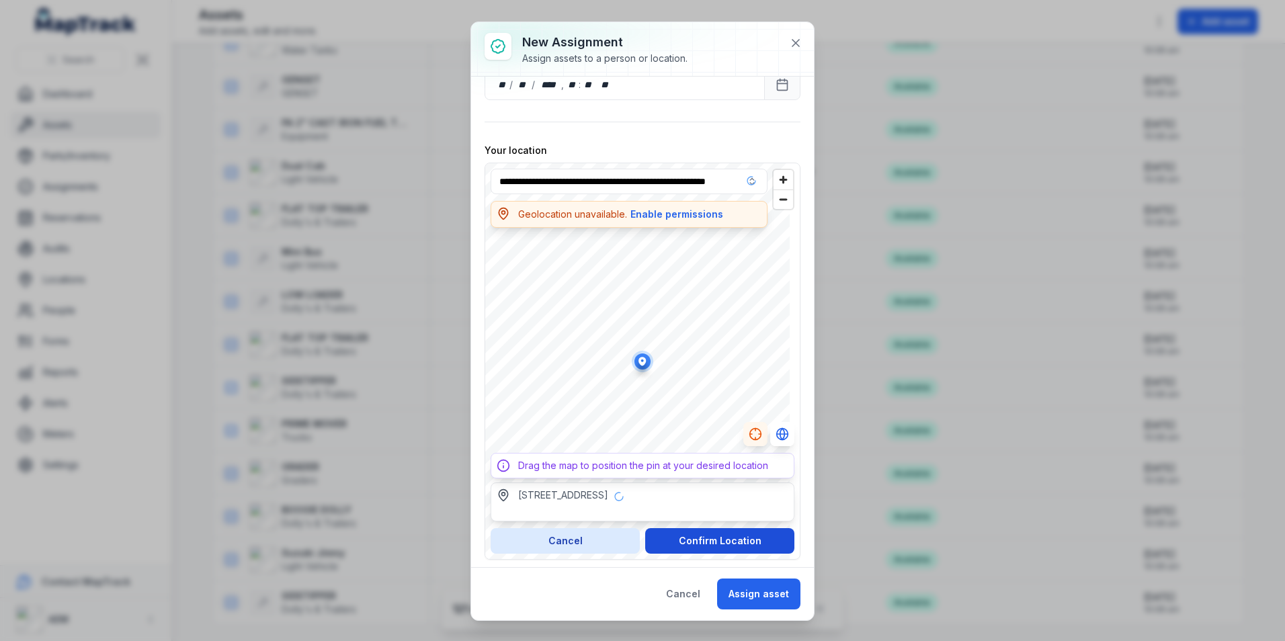
click at [718, 542] on button "Confirm Location" at bounding box center [719, 541] width 149 height 26
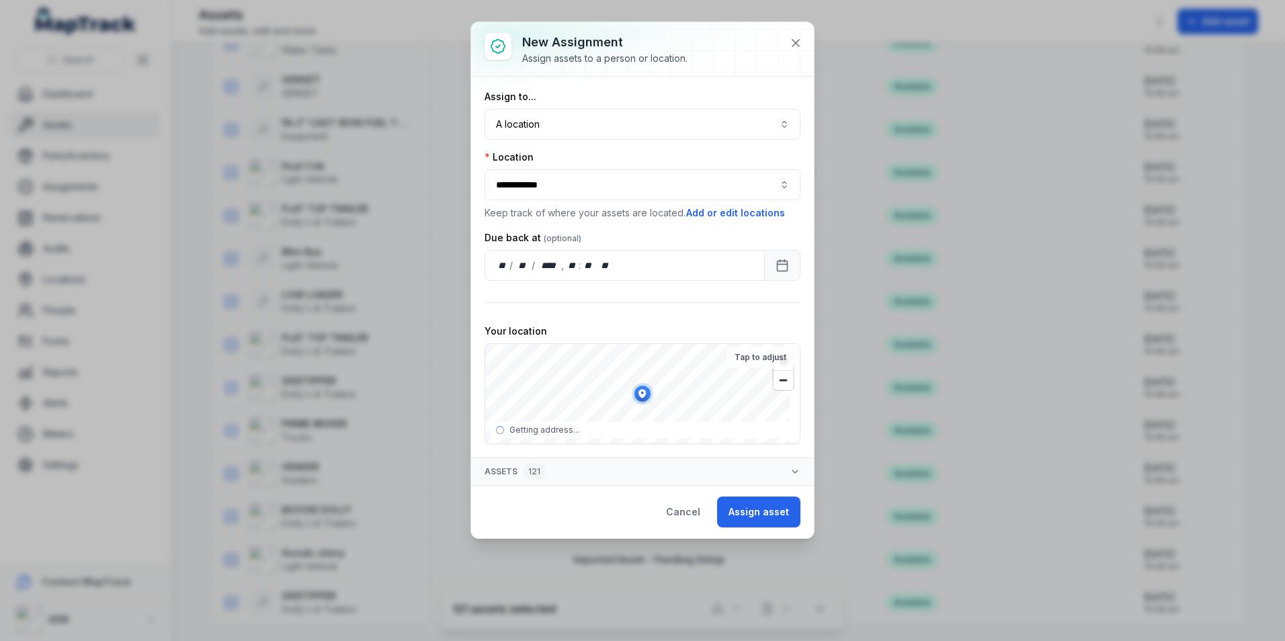
scroll to position [0, 0]
click at [777, 519] on button "Assign asset" at bounding box center [758, 512] width 83 height 31
